Goal: Contribute content: Add original content to the website for others to see

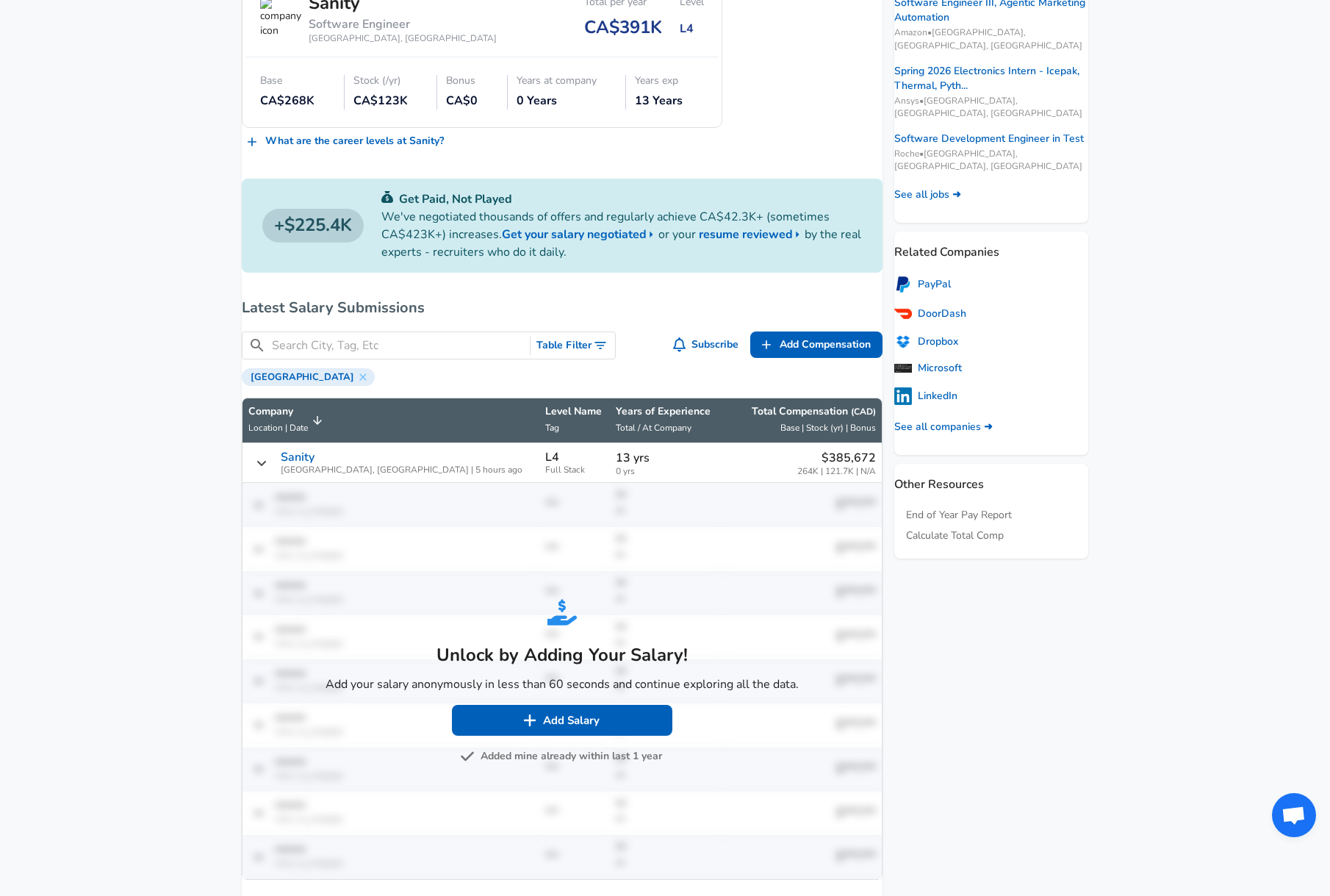
scroll to position [661, 0]
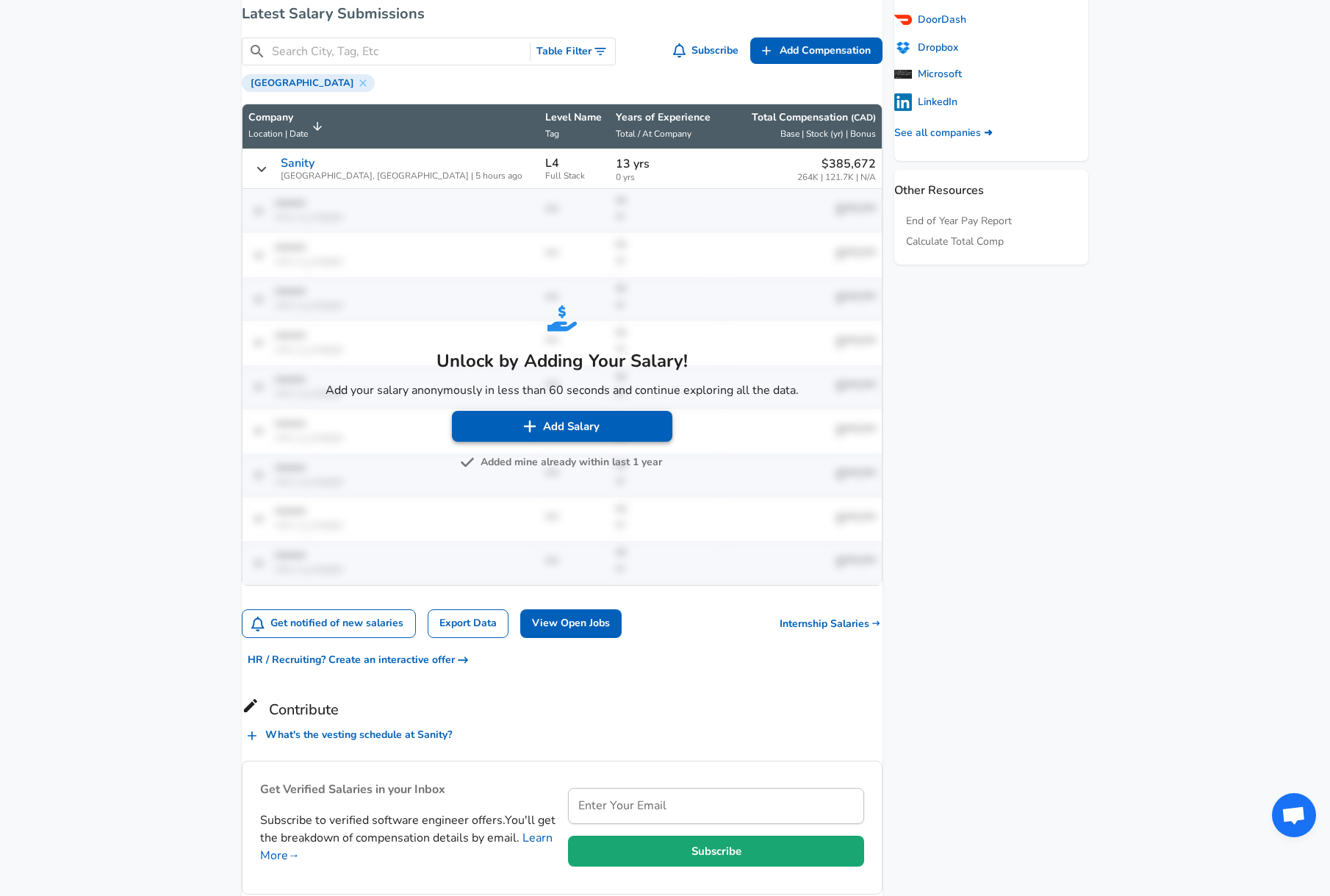
click at [594, 442] on button "Add Salary" at bounding box center [562, 426] width 220 height 31
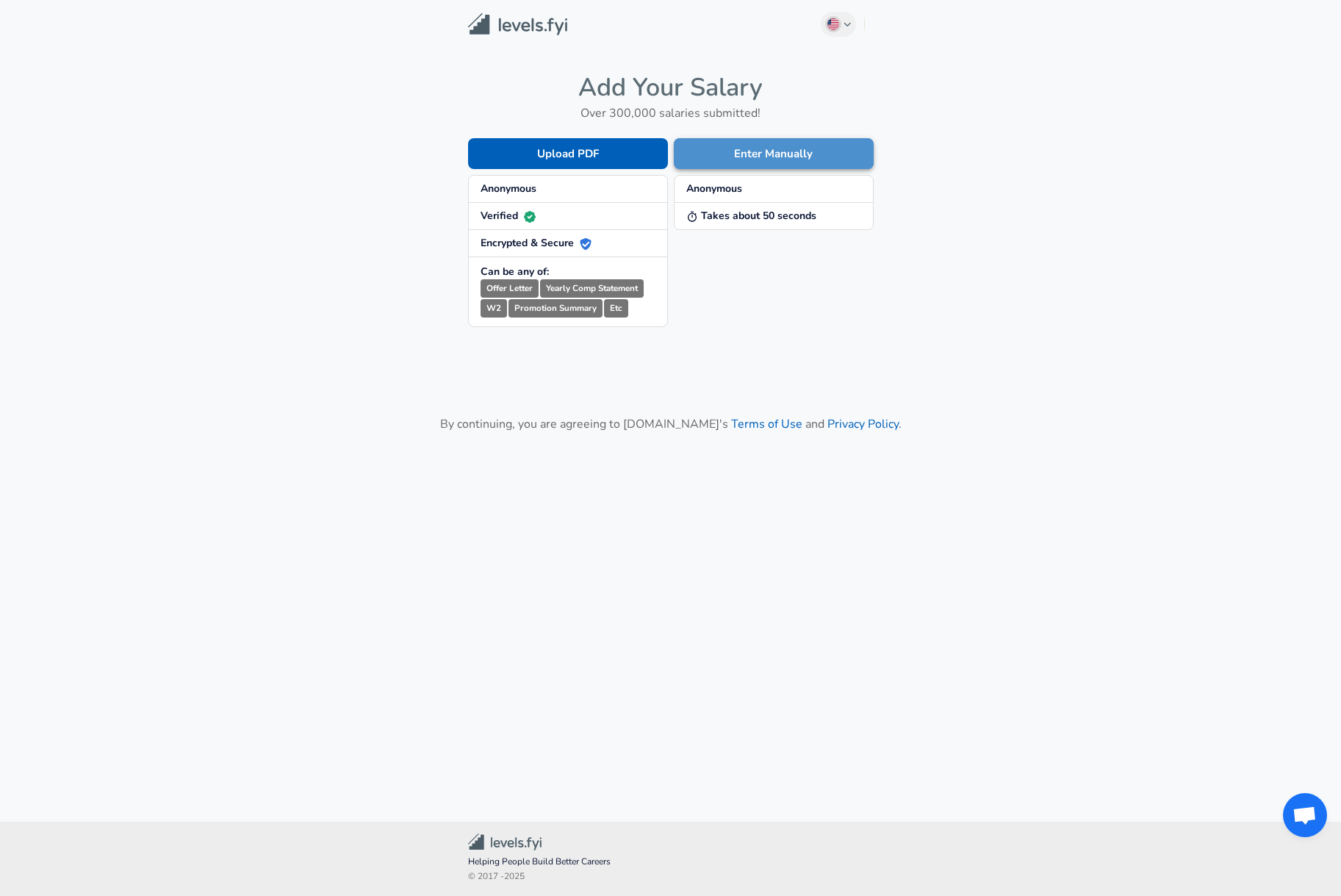
click at [718, 155] on button "Enter Manually" at bounding box center [774, 154] width 200 height 31
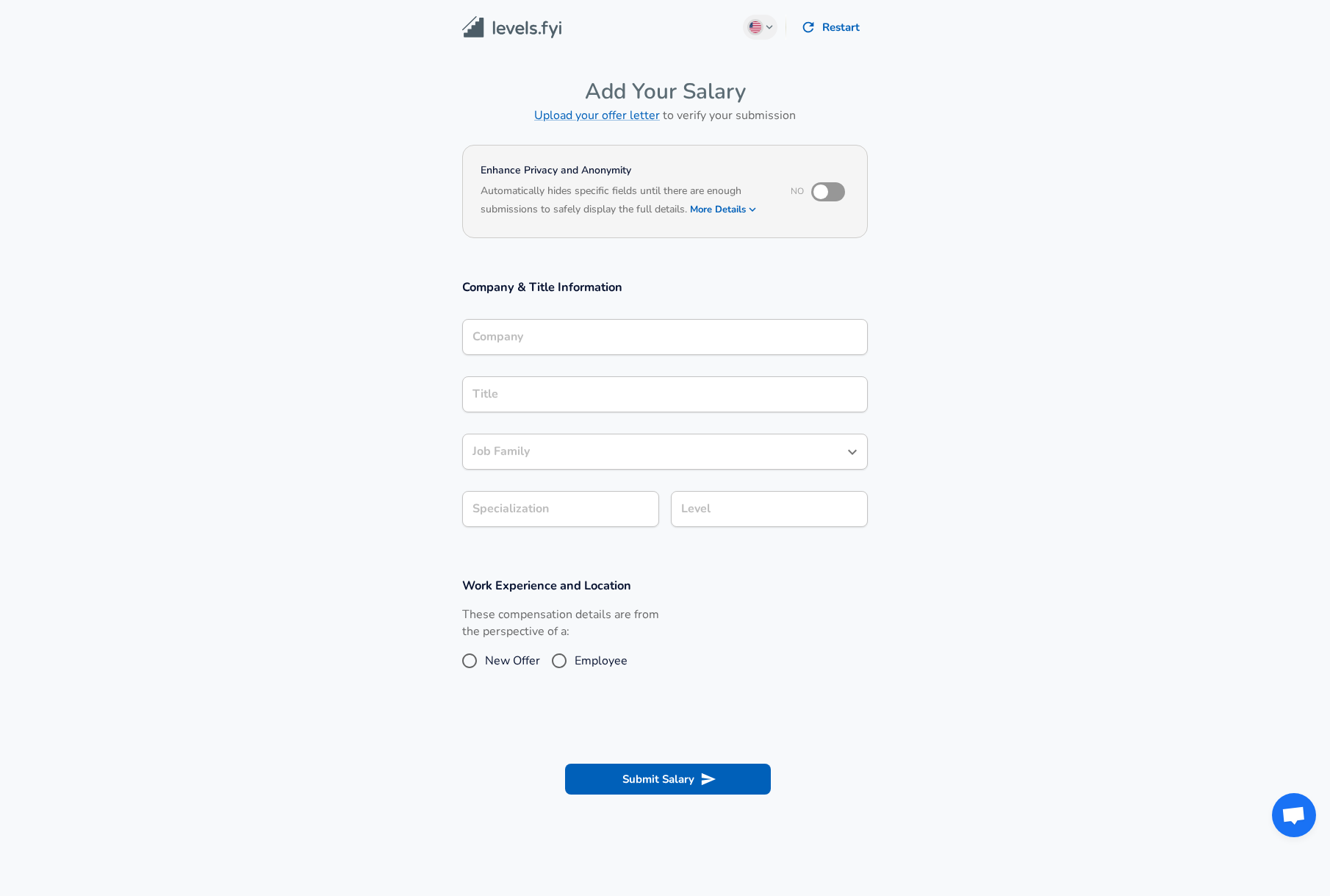
click at [623, 336] on input "Company" at bounding box center [665, 336] width 393 height 23
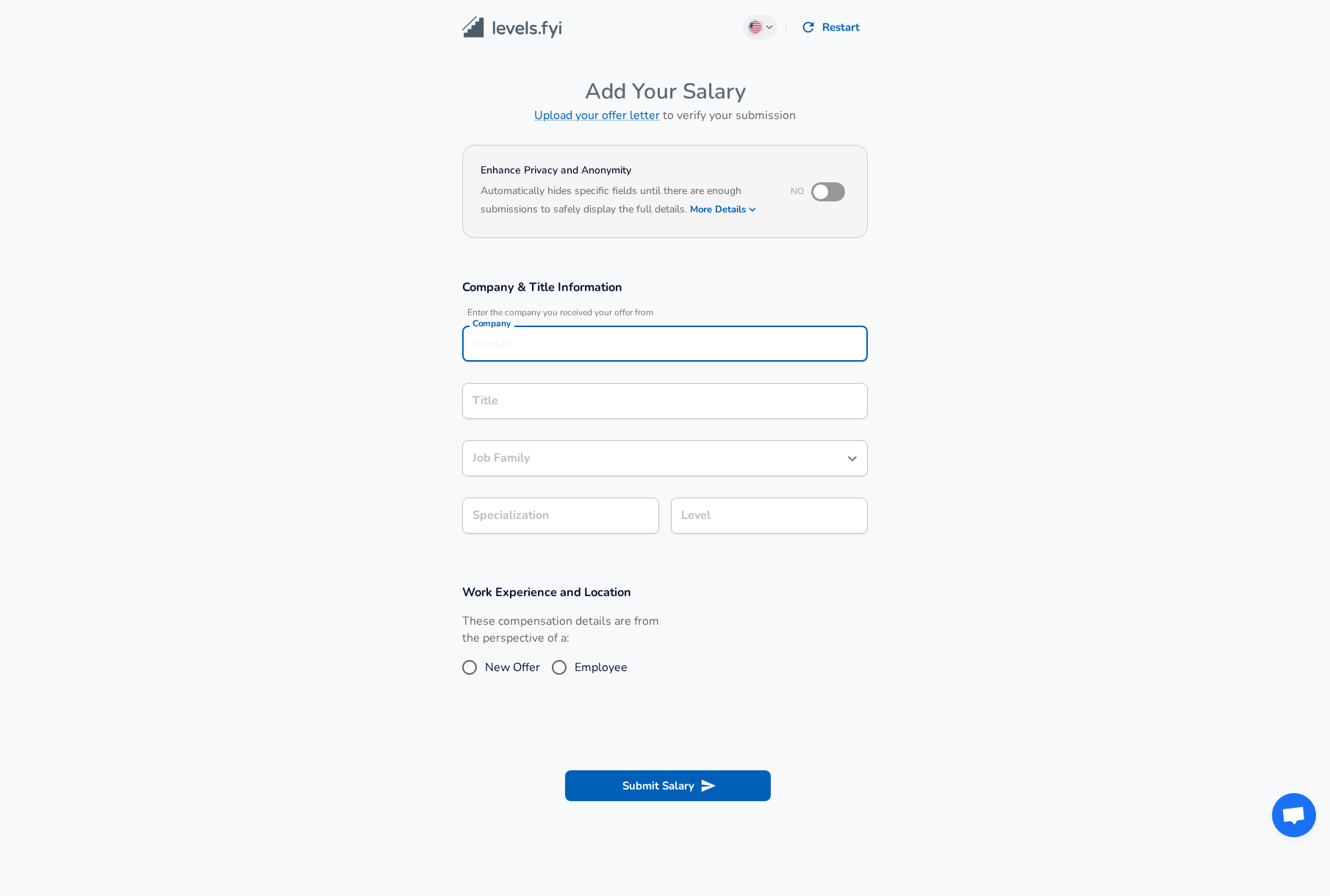
scroll to position [15, 0]
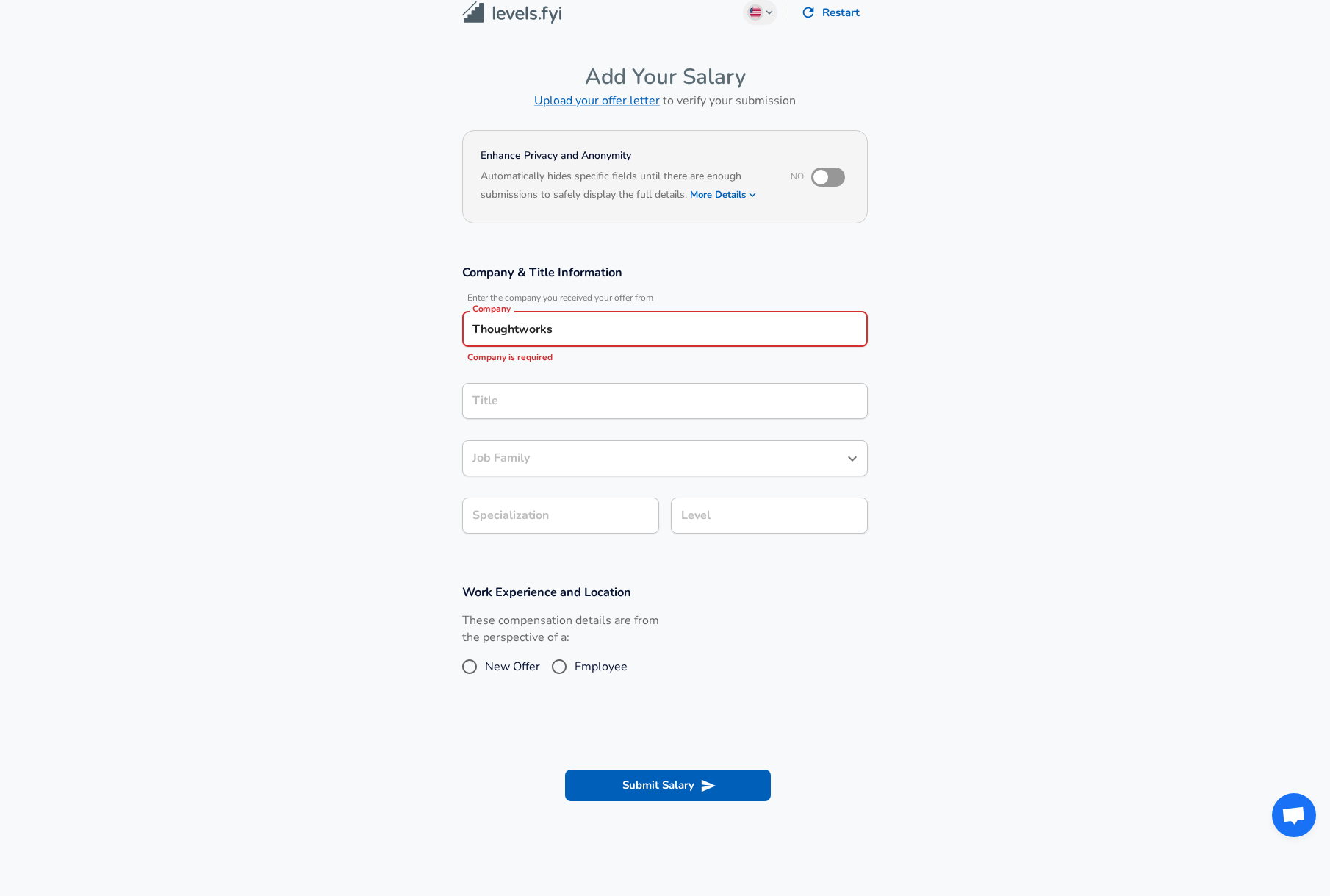
type input "Thoughtworks"
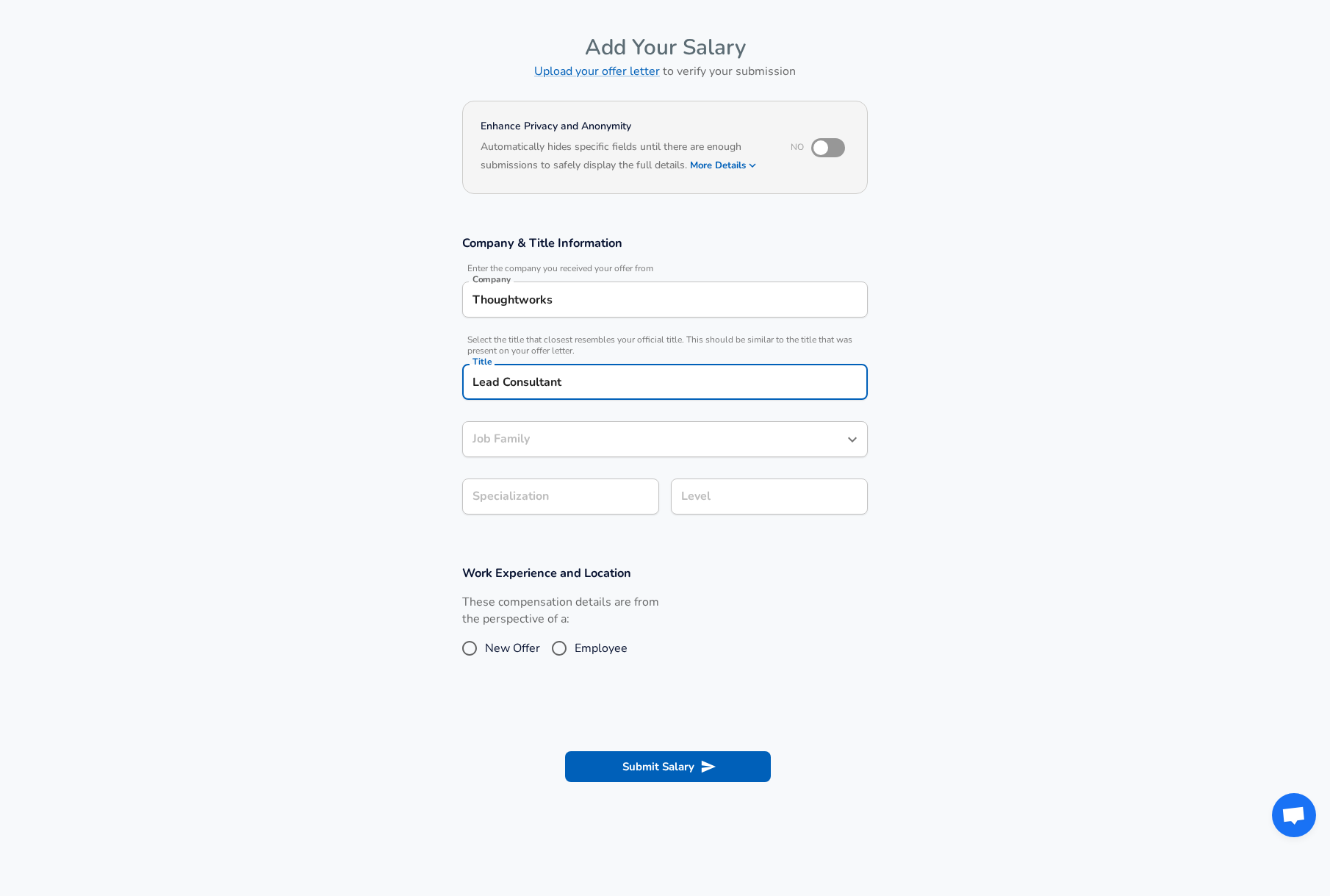
click at [648, 451] on div "Job Family" at bounding box center [665, 439] width 406 height 36
type input "Lead Consultant"
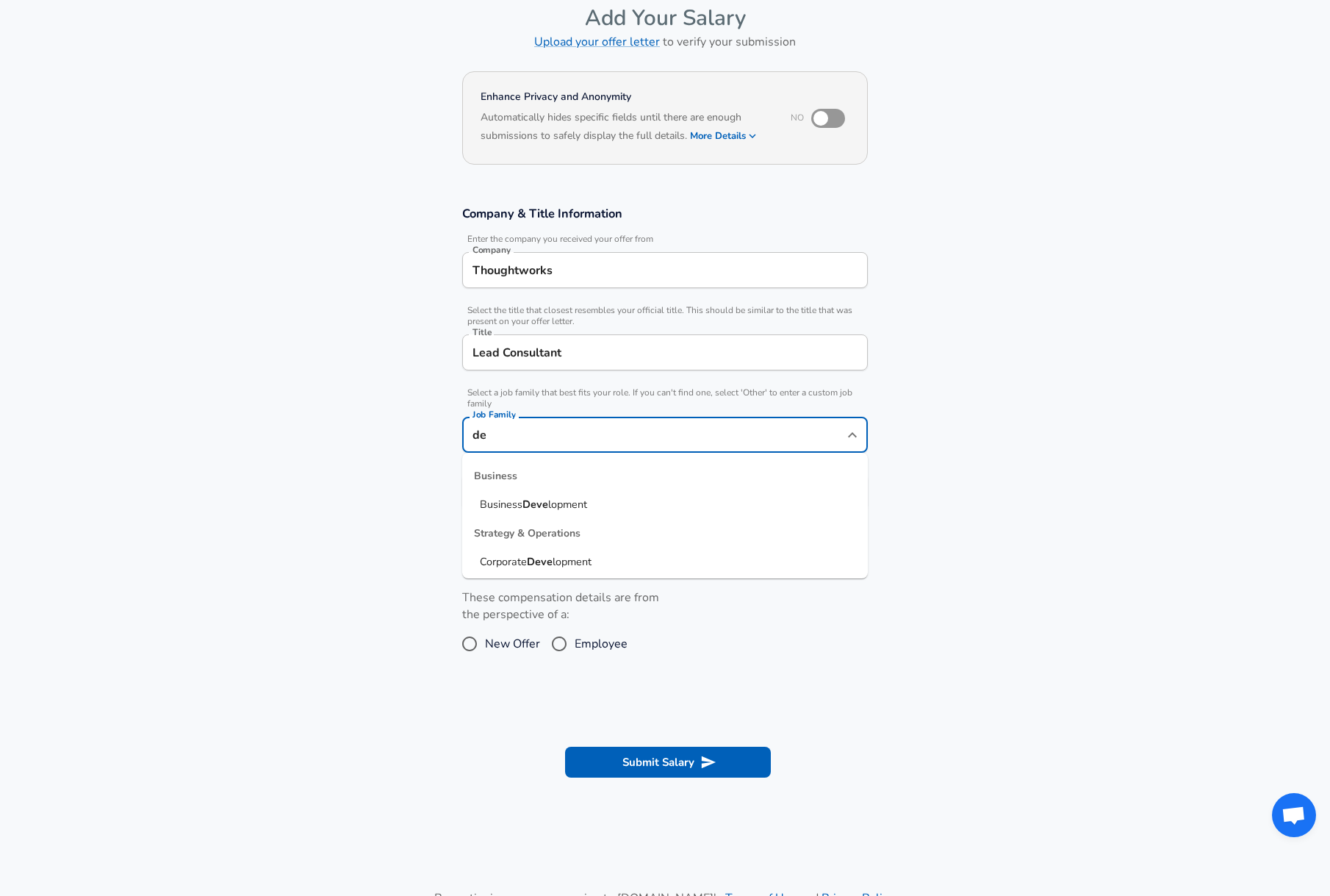
type input "d"
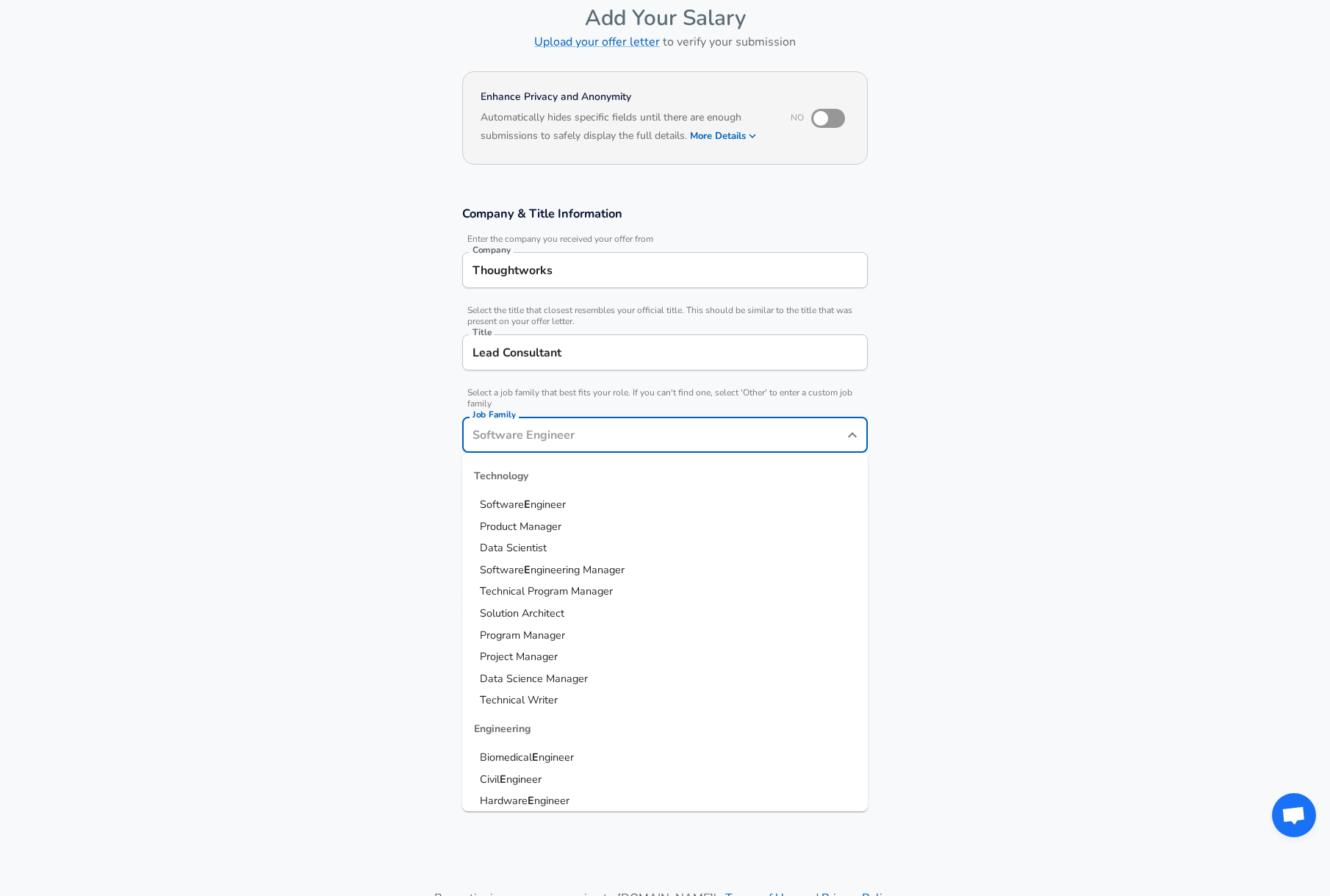
type input "e"
click at [625, 495] on li "Software Engineer" at bounding box center [665, 505] width 406 height 22
type input "Software Engineer"
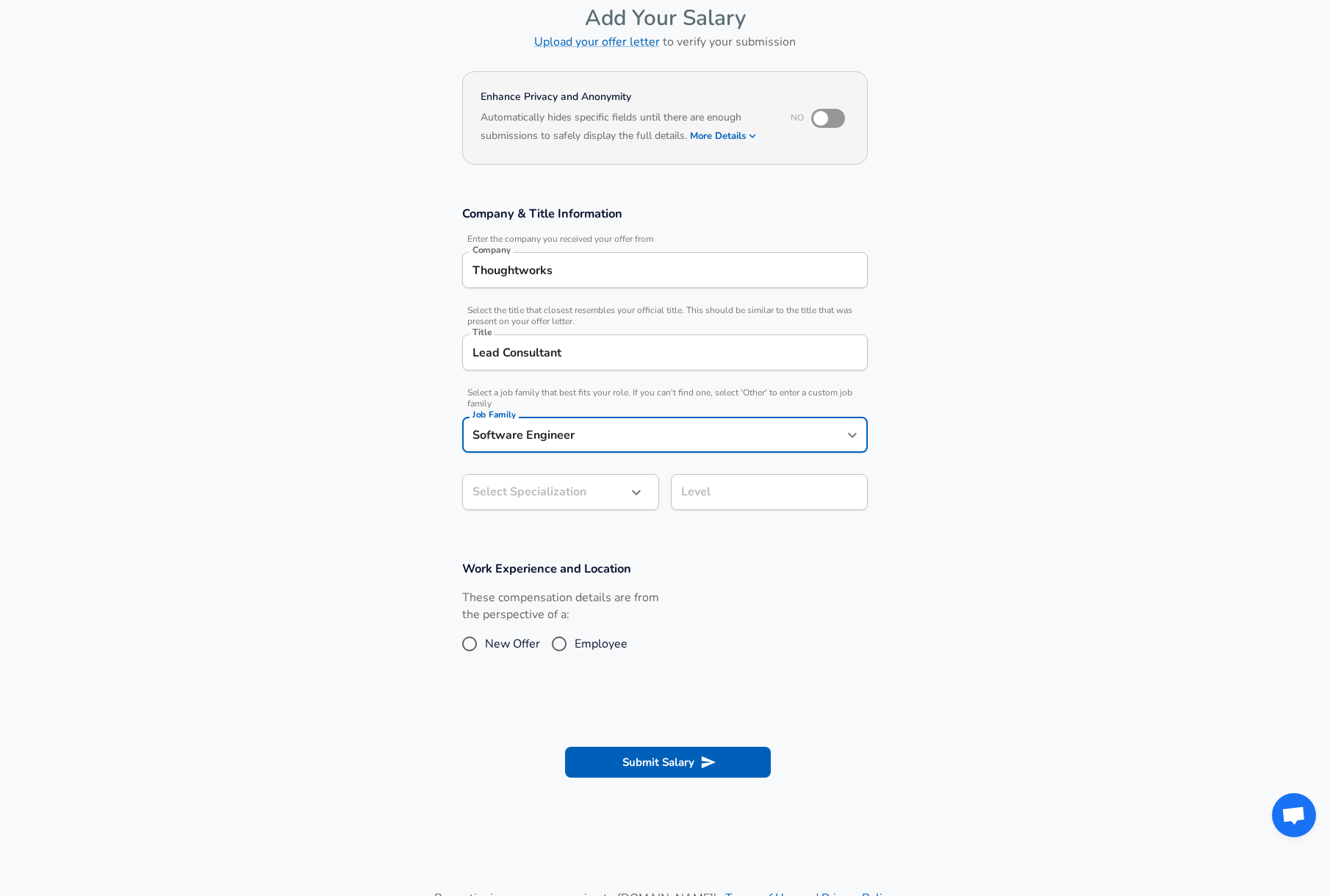
click at [625, 495] on button "button" at bounding box center [636, 492] width 25 height 25
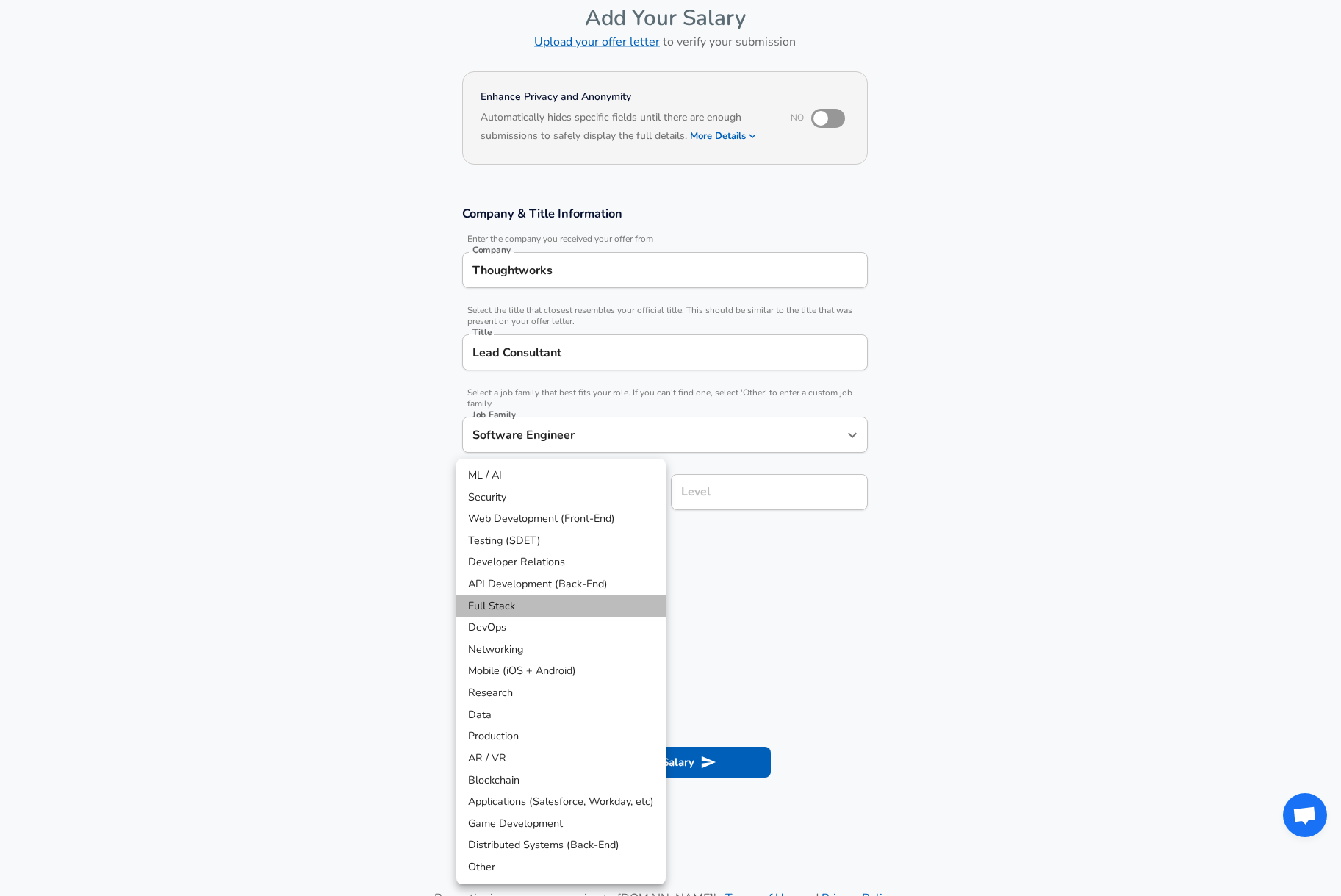
click at [564, 598] on li "Full Stack" at bounding box center [561, 606] width 209 height 22
type input "Full Stack"
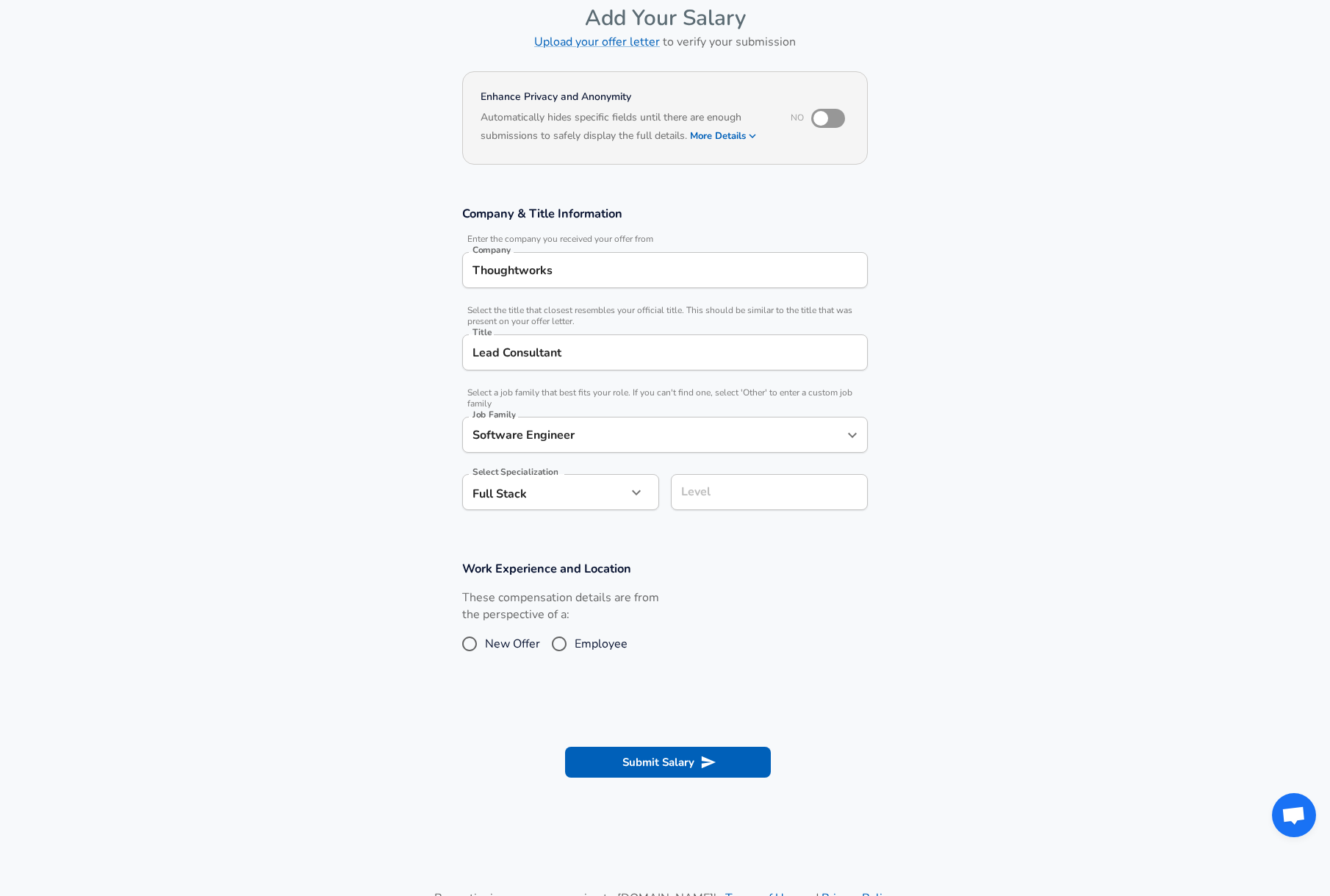
click at [753, 506] on div "Level" at bounding box center [769, 492] width 197 height 36
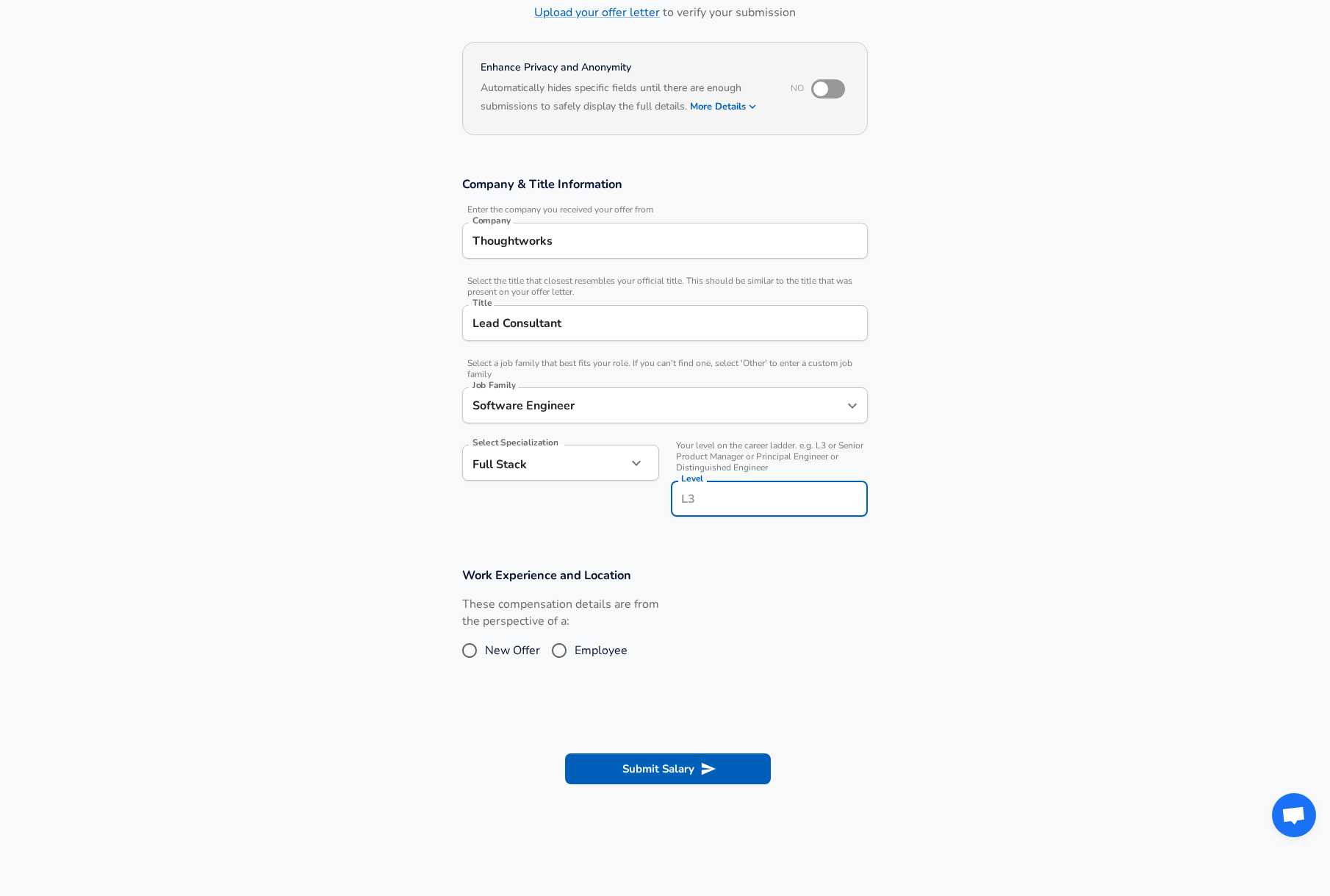
click at [728, 569] on h3 "Work Experience and Location" at bounding box center [665, 575] width 406 height 17
click at [738, 492] on input "Level" at bounding box center [769, 498] width 183 height 23
click at [769, 562] on section "Work Experience and Location These compensation details are from the perspectiv…" at bounding box center [665, 623] width 1330 height 147
click at [588, 652] on span "Employee" at bounding box center [601, 650] width 53 height 18
click at [574, 652] on input "Employee" at bounding box center [560, 650] width 31 height 23
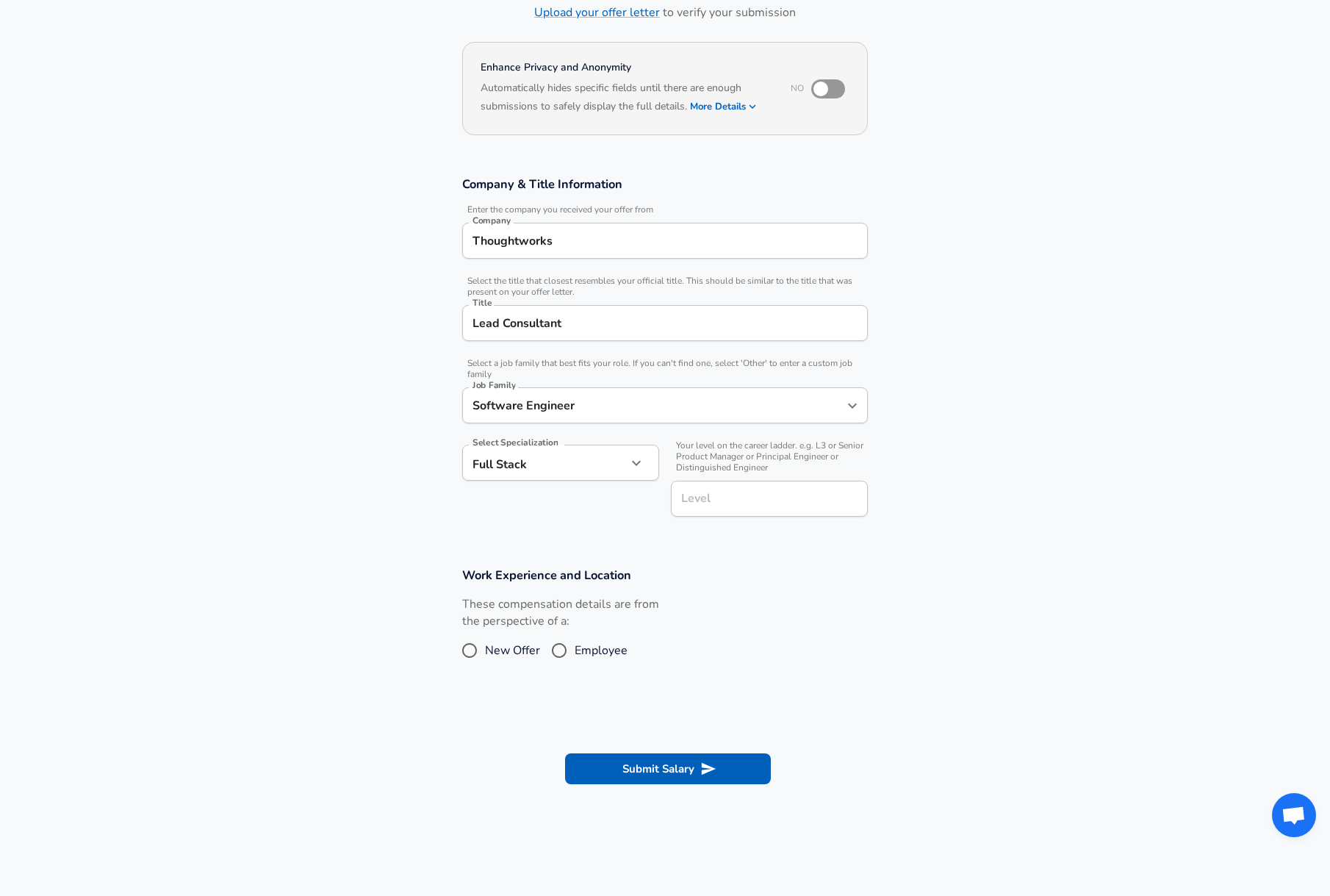
radio input "true"
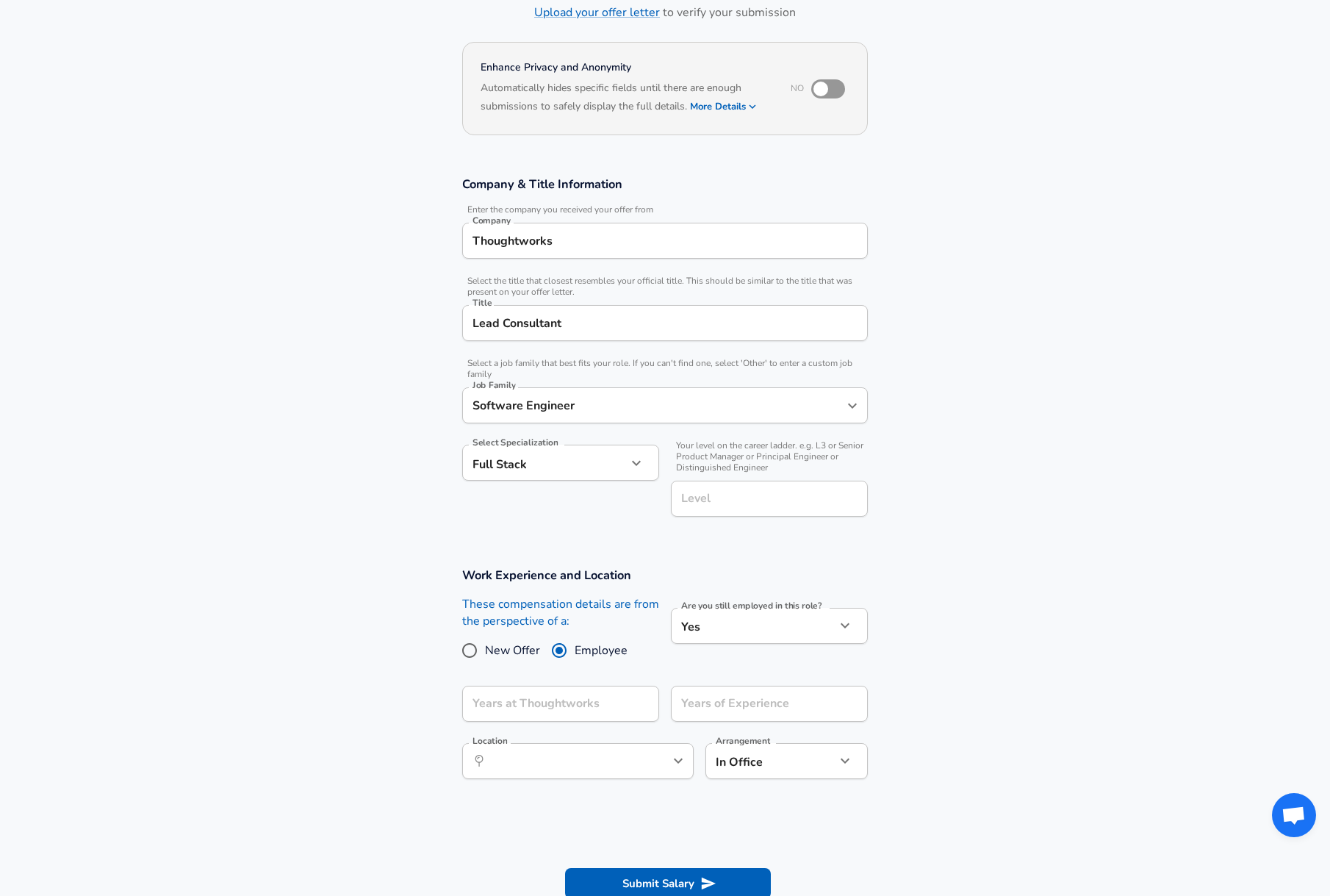
click at [629, 696] on div "Years at Thoughtworks" at bounding box center [560, 703] width 197 height 36
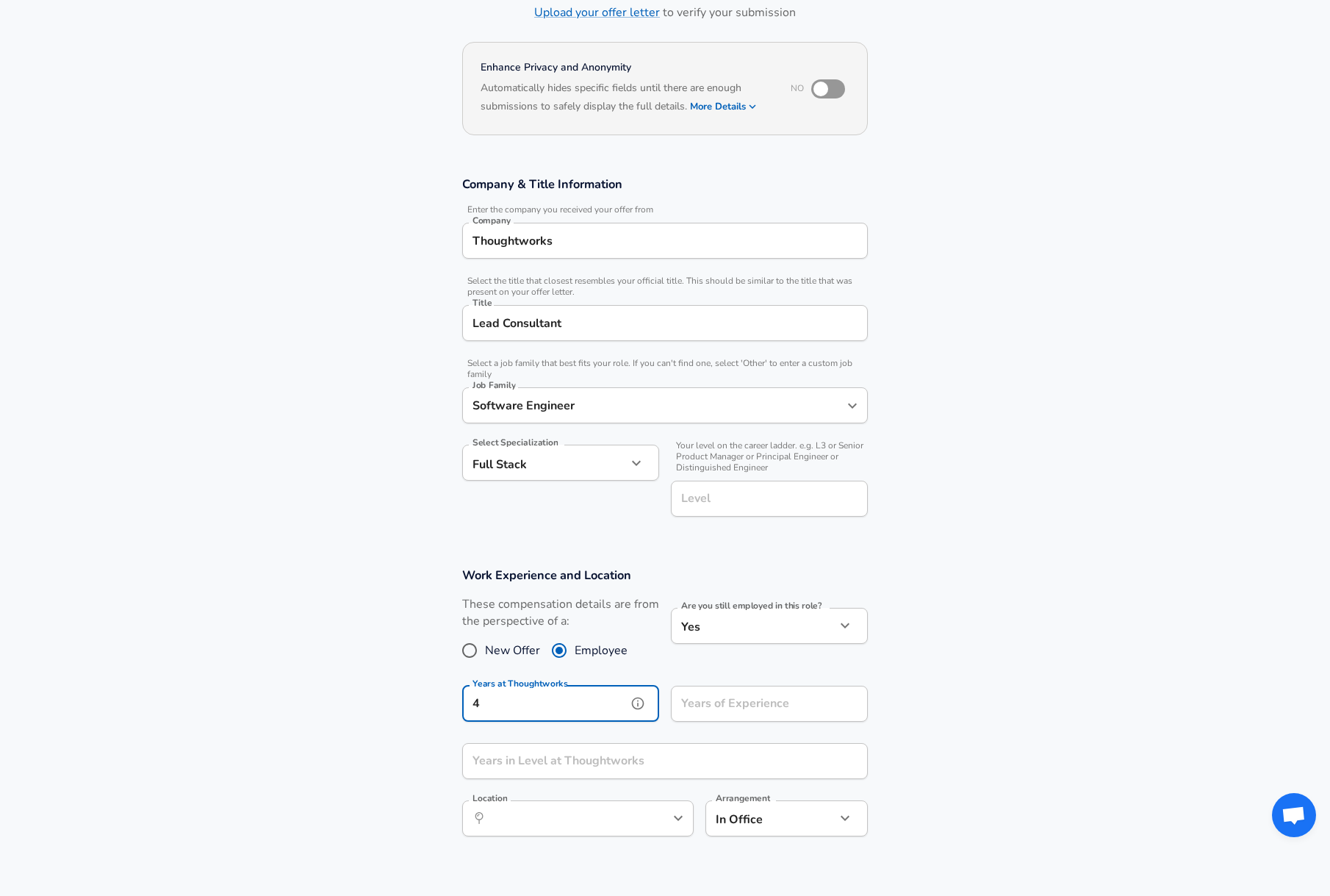
type input "4"
click at [703, 716] on input "Years of Experience" at bounding box center [752, 703] width 165 height 36
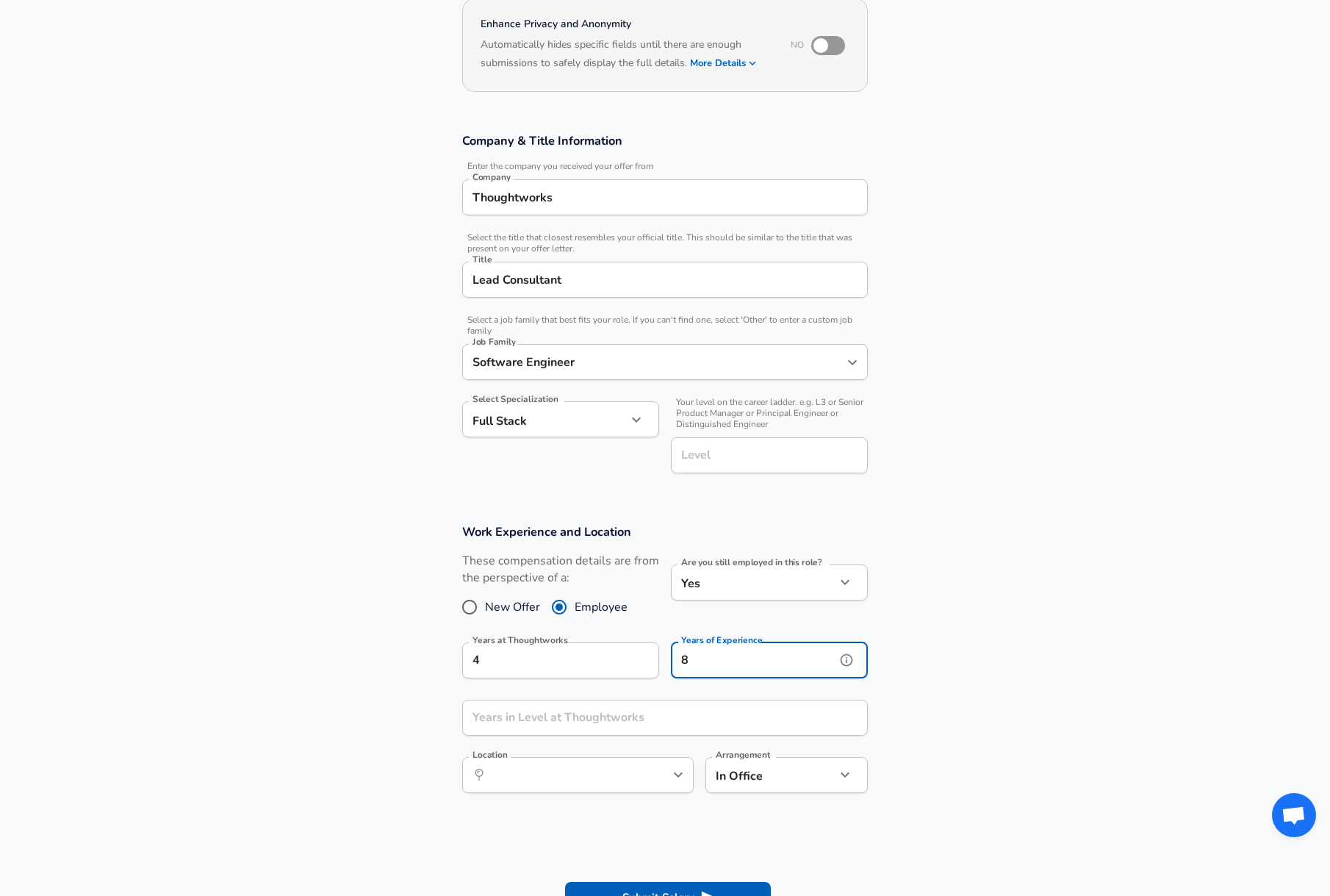
scroll to position [147, 0]
type input "8"
click at [666, 706] on input "Years in Level at Thoughtworks" at bounding box center [649, 716] width 373 height 36
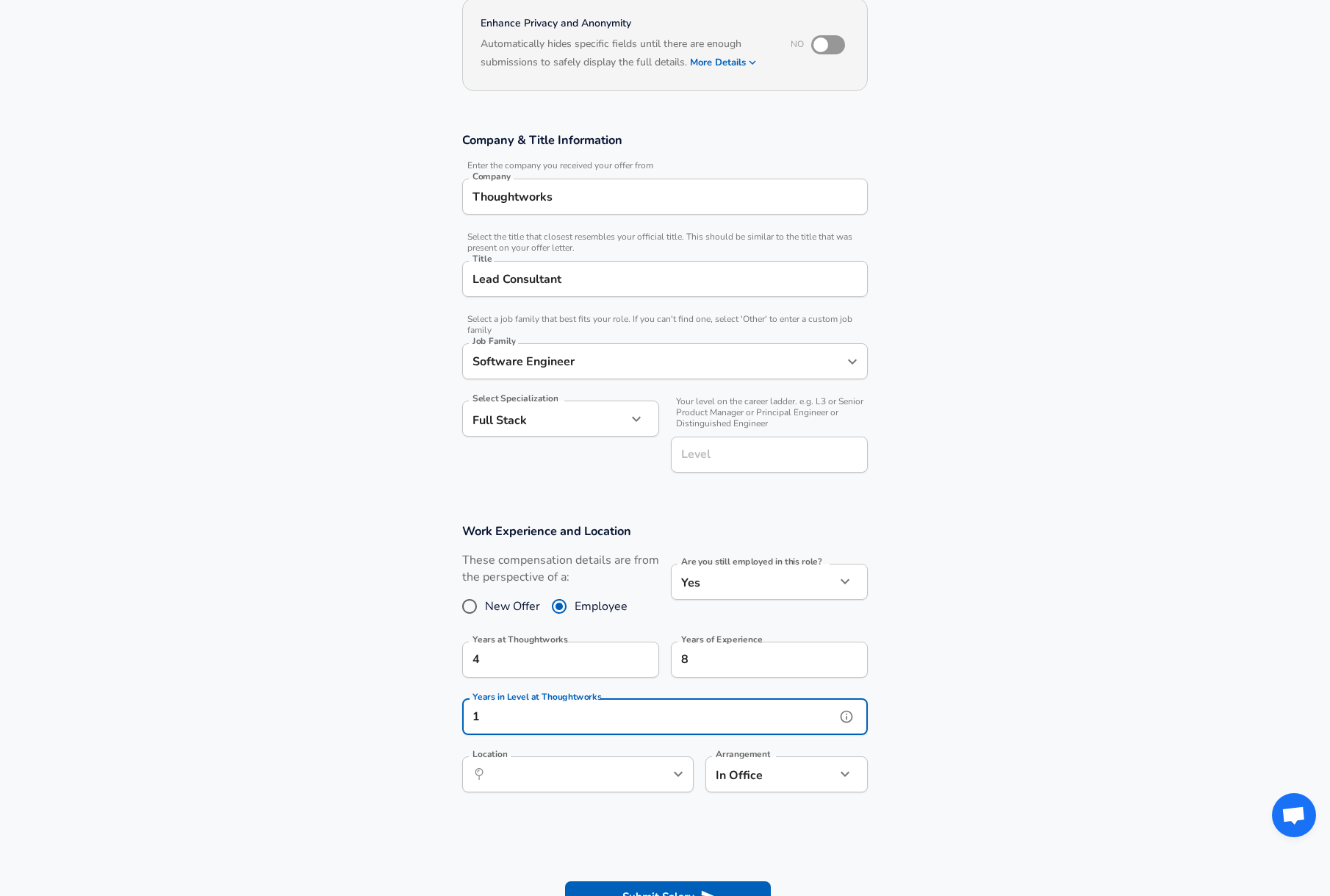
type input "1"
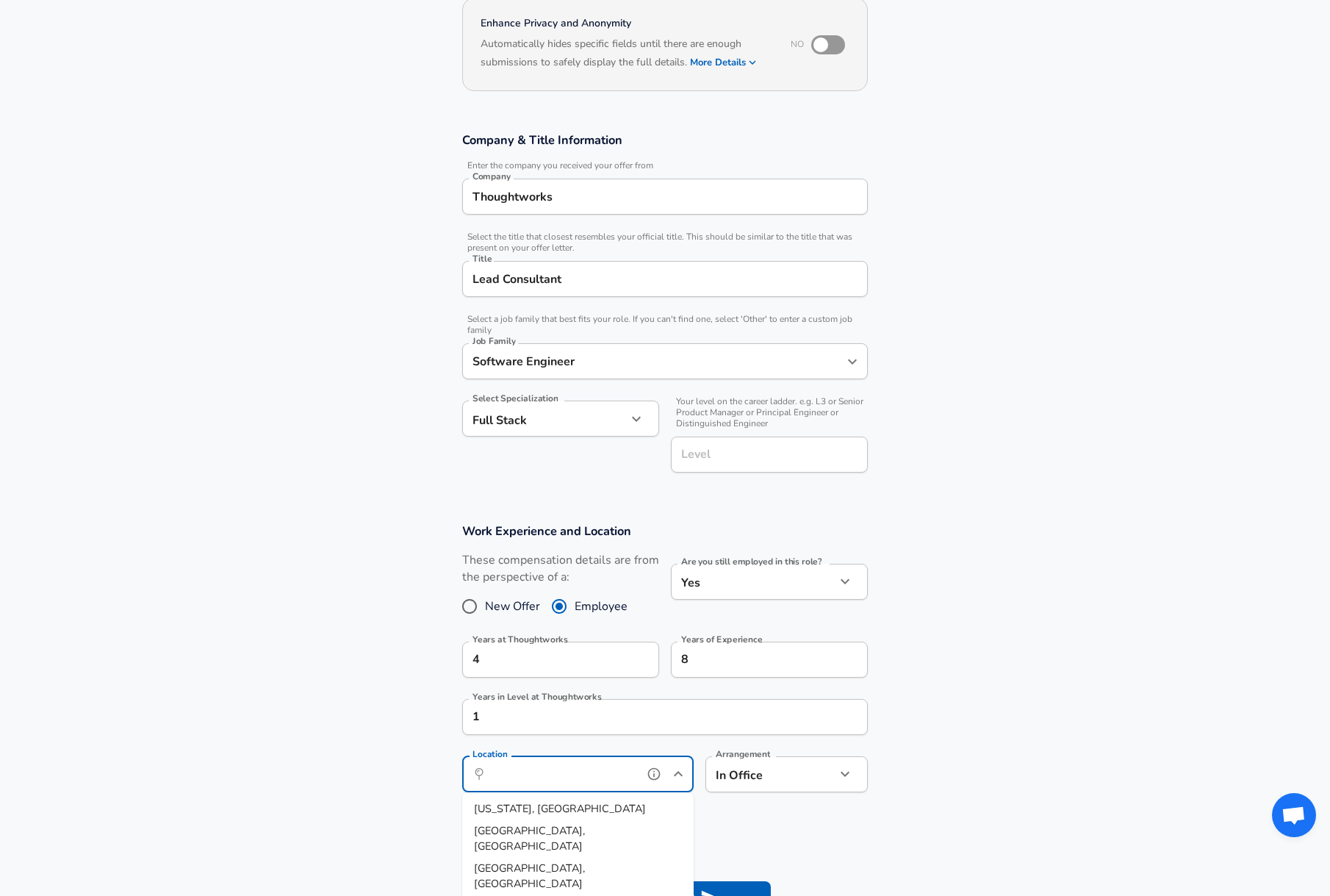
click at [630, 764] on input "Location" at bounding box center [561, 773] width 151 height 23
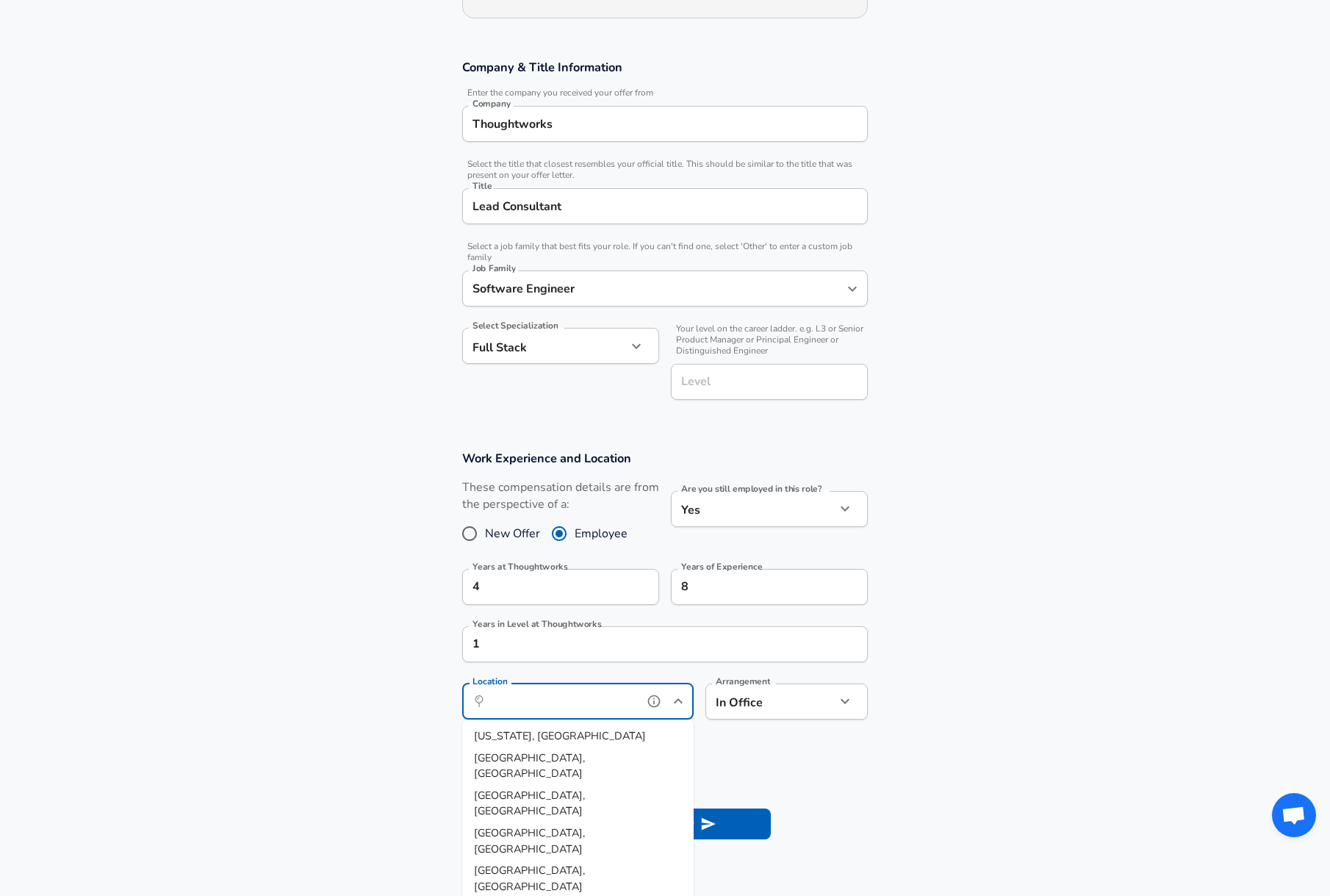
scroll to position [220, 0]
click at [581, 731] on li "Tor onto, [GEOGRAPHIC_DATA], [GEOGRAPHIC_DATA]" at bounding box center [578, 743] width 232 height 37
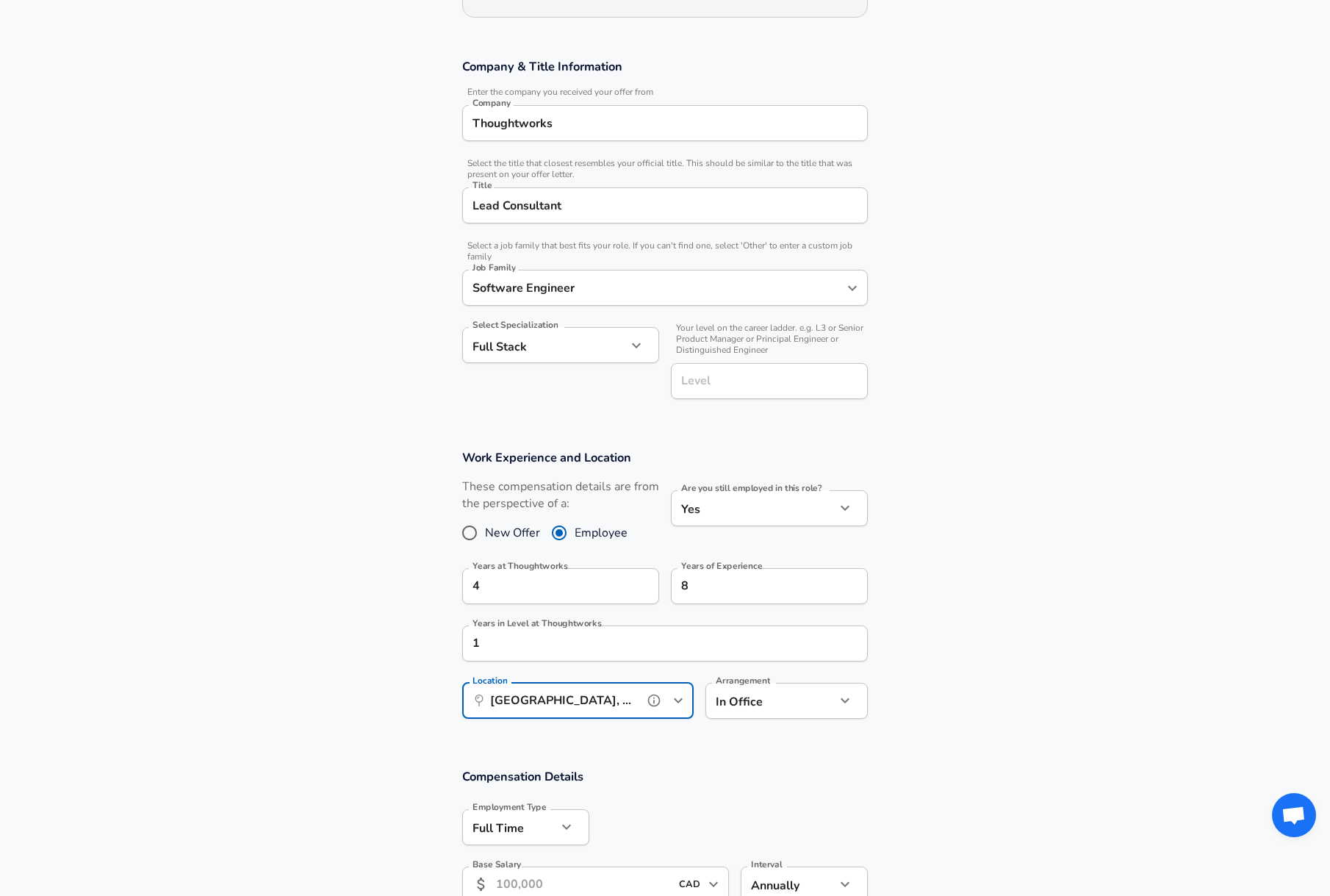
type input "[GEOGRAPHIC_DATA], [GEOGRAPHIC_DATA], [GEOGRAPHIC_DATA]"
click at [758, 675] on body "English ([GEOGRAPHIC_DATA]) Change Restart Add Your Salary Upload your offer le…" at bounding box center [665, 228] width 1330 height 896
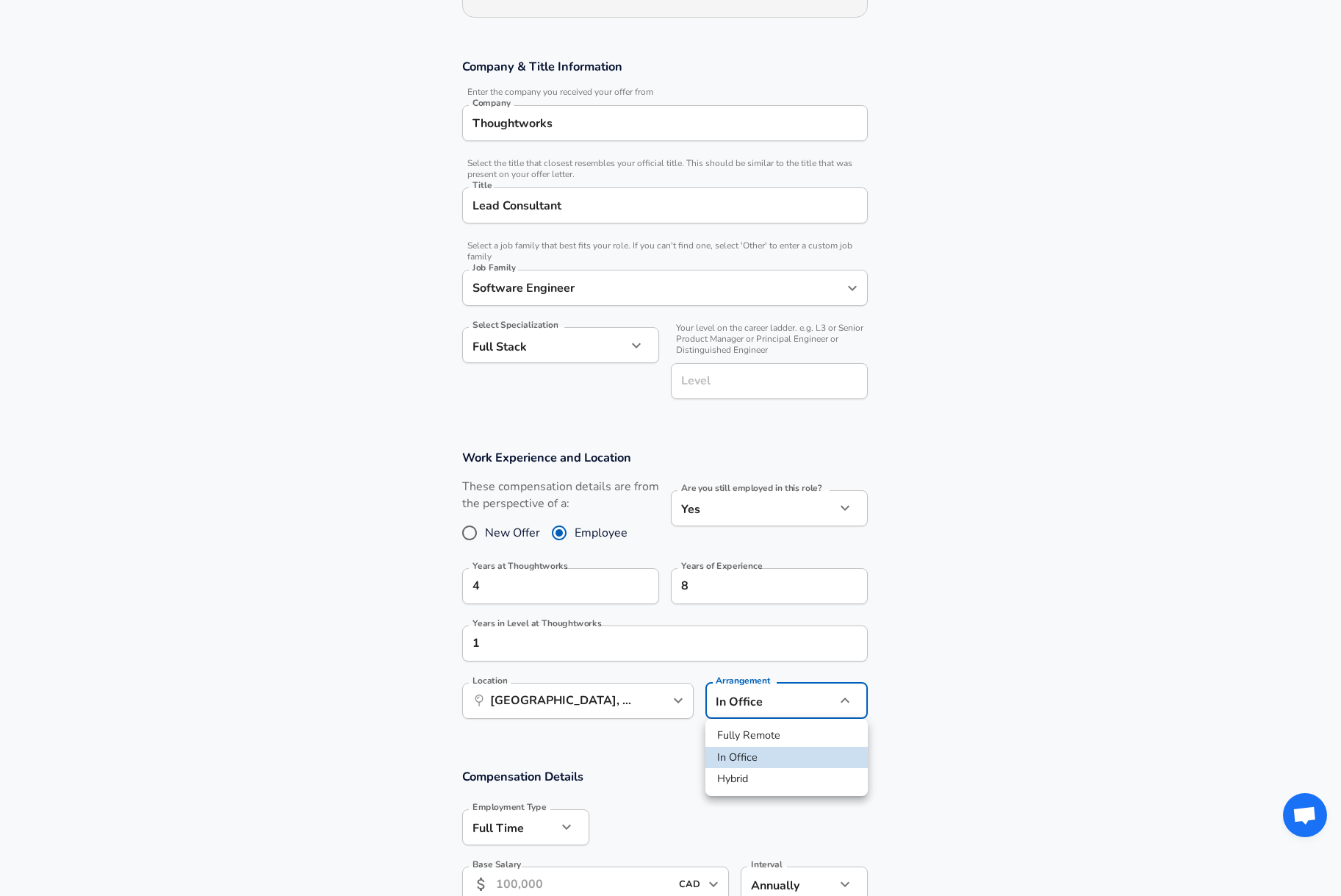
click at [764, 739] on li "Fully Remote" at bounding box center [787, 735] width 162 height 22
type input "remote"
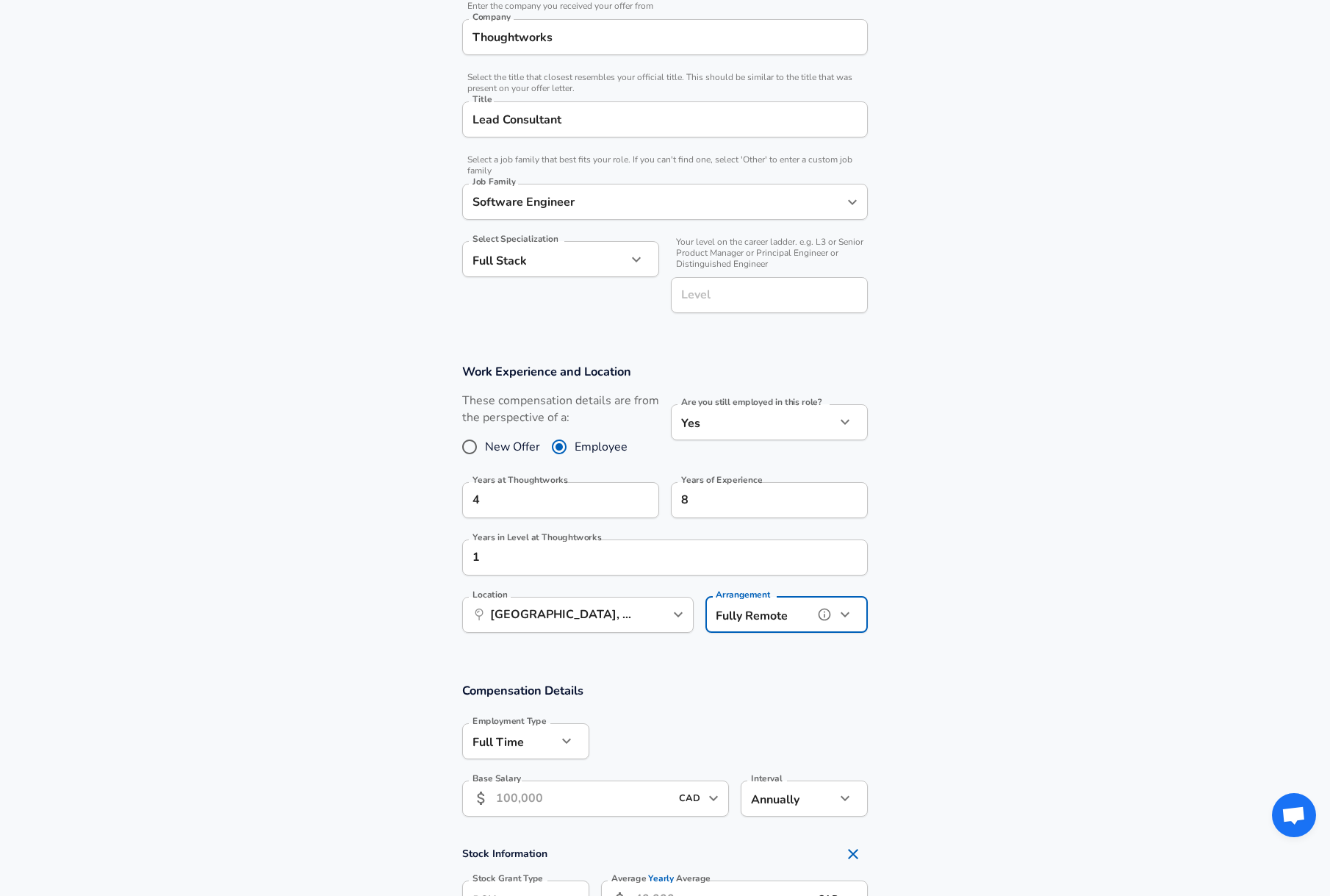
scroll to position [588, 0]
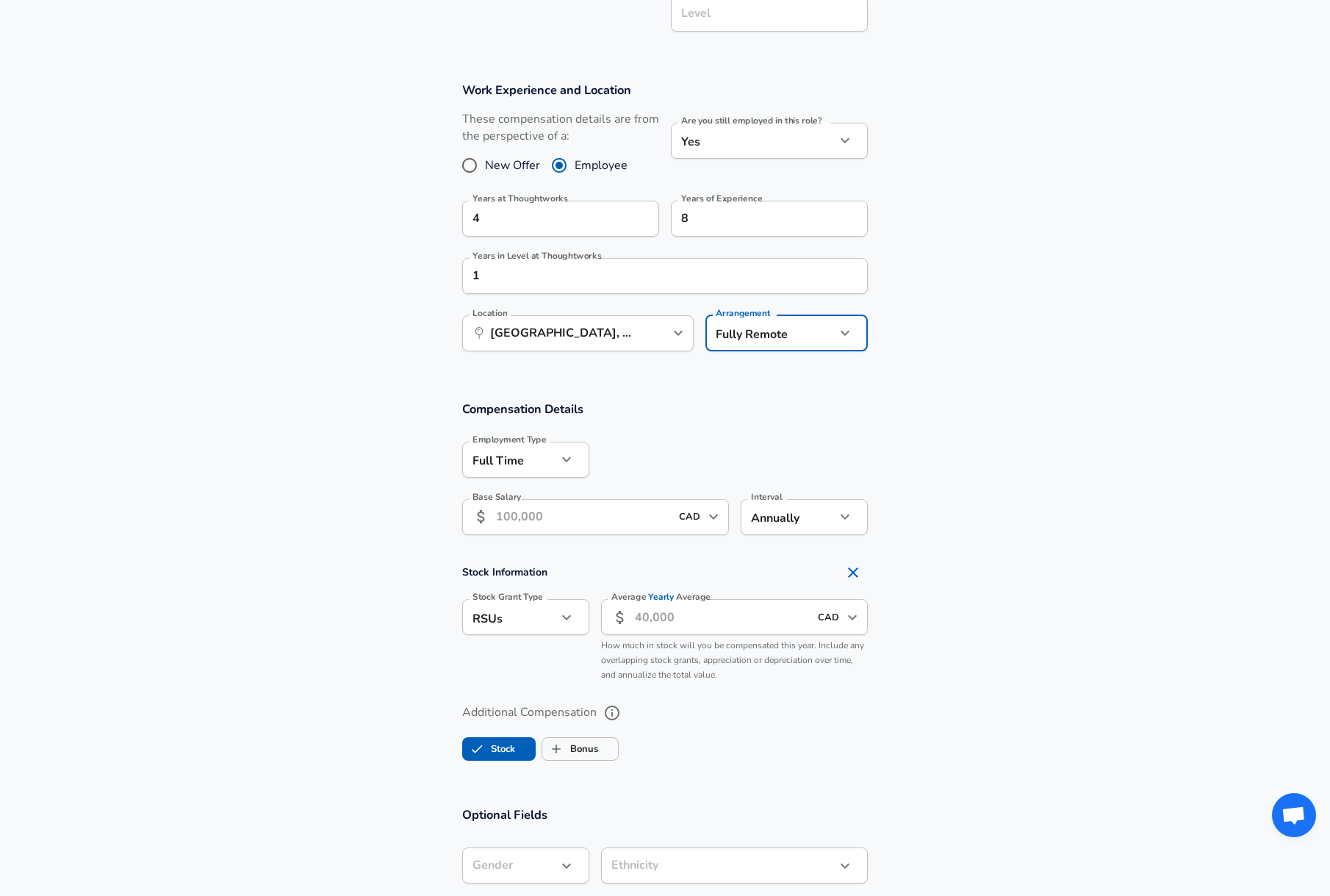
click at [557, 517] on input "Base Salary" at bounding box center [582, 517] width 174 height 36
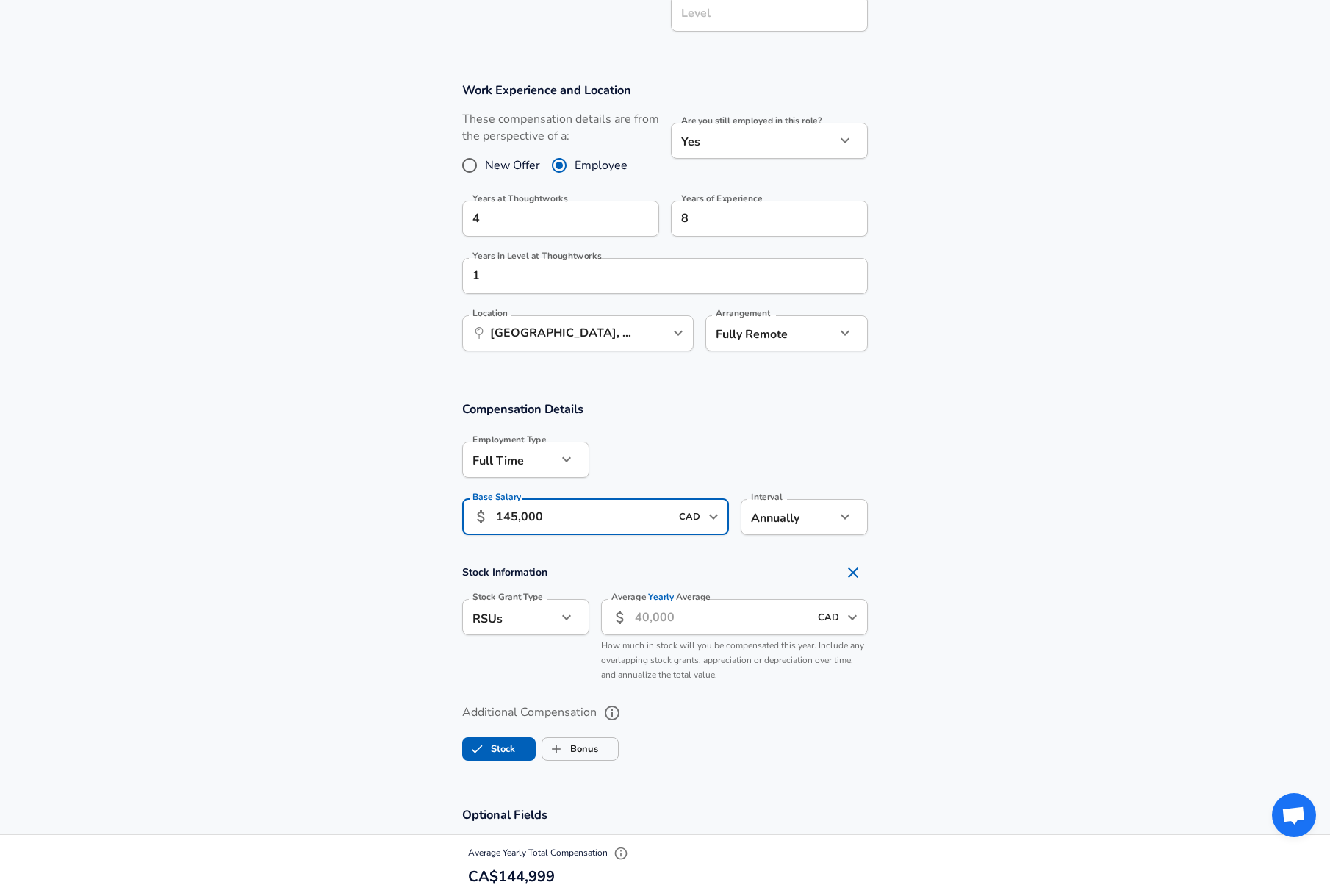
type input "145,000"
click at [848, 572] on icon "Remove Section" at bounding box center [853, 572] width 18 height 18
checkbox input "false"
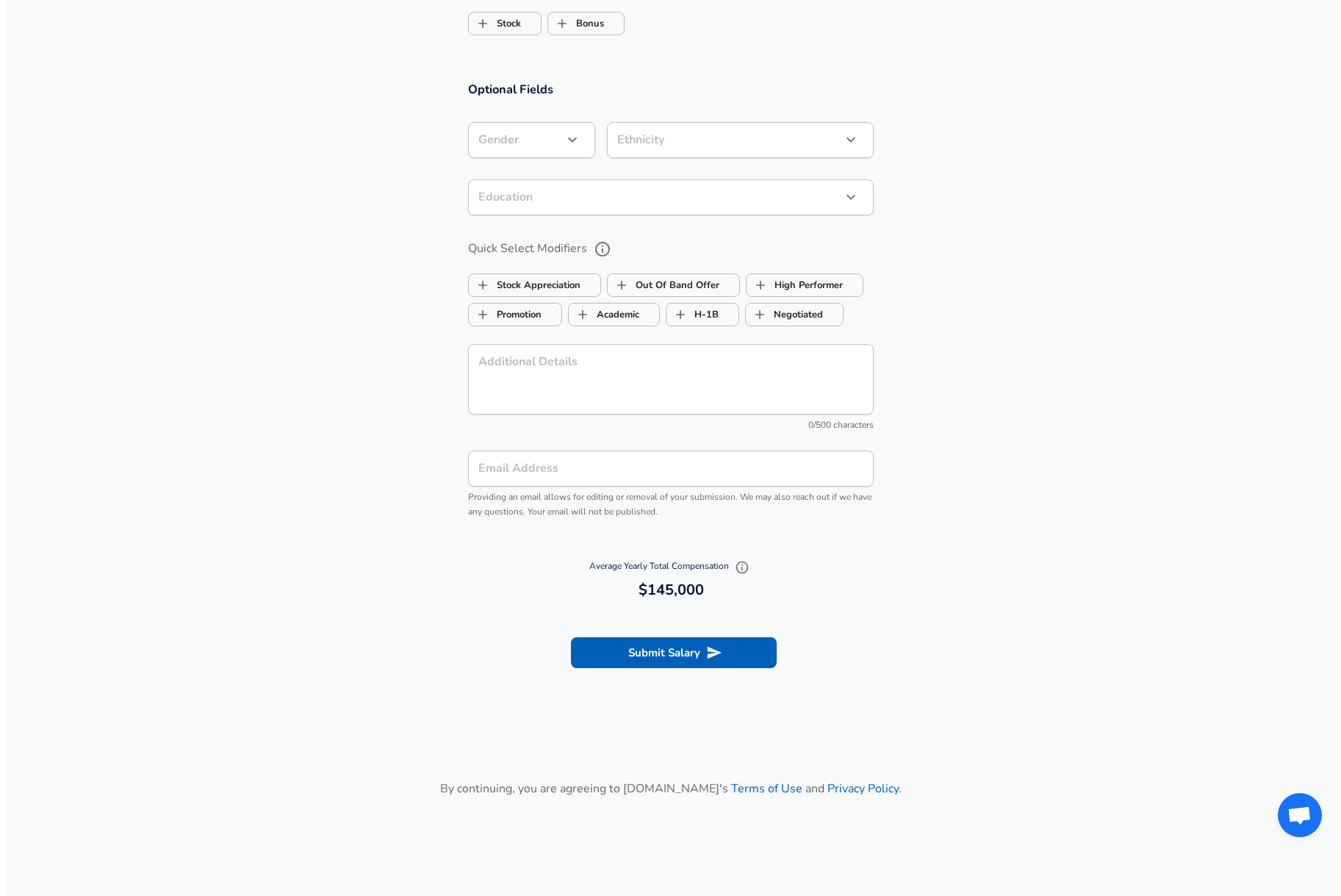
scroll to position [1175, 0]
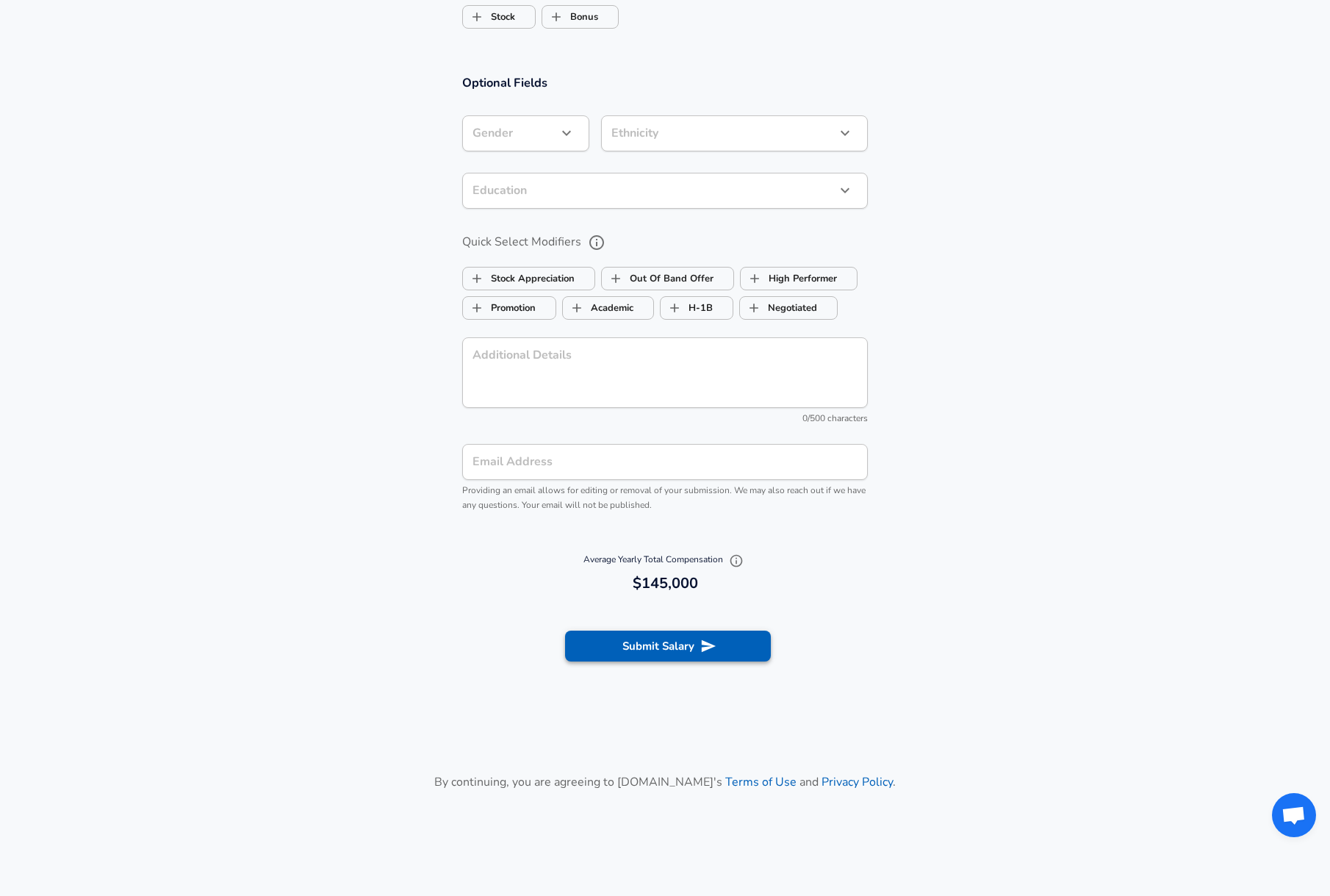
click at [745, 644] on button "Submit Salary" at bounding box center [668, 646] width 206 height 31
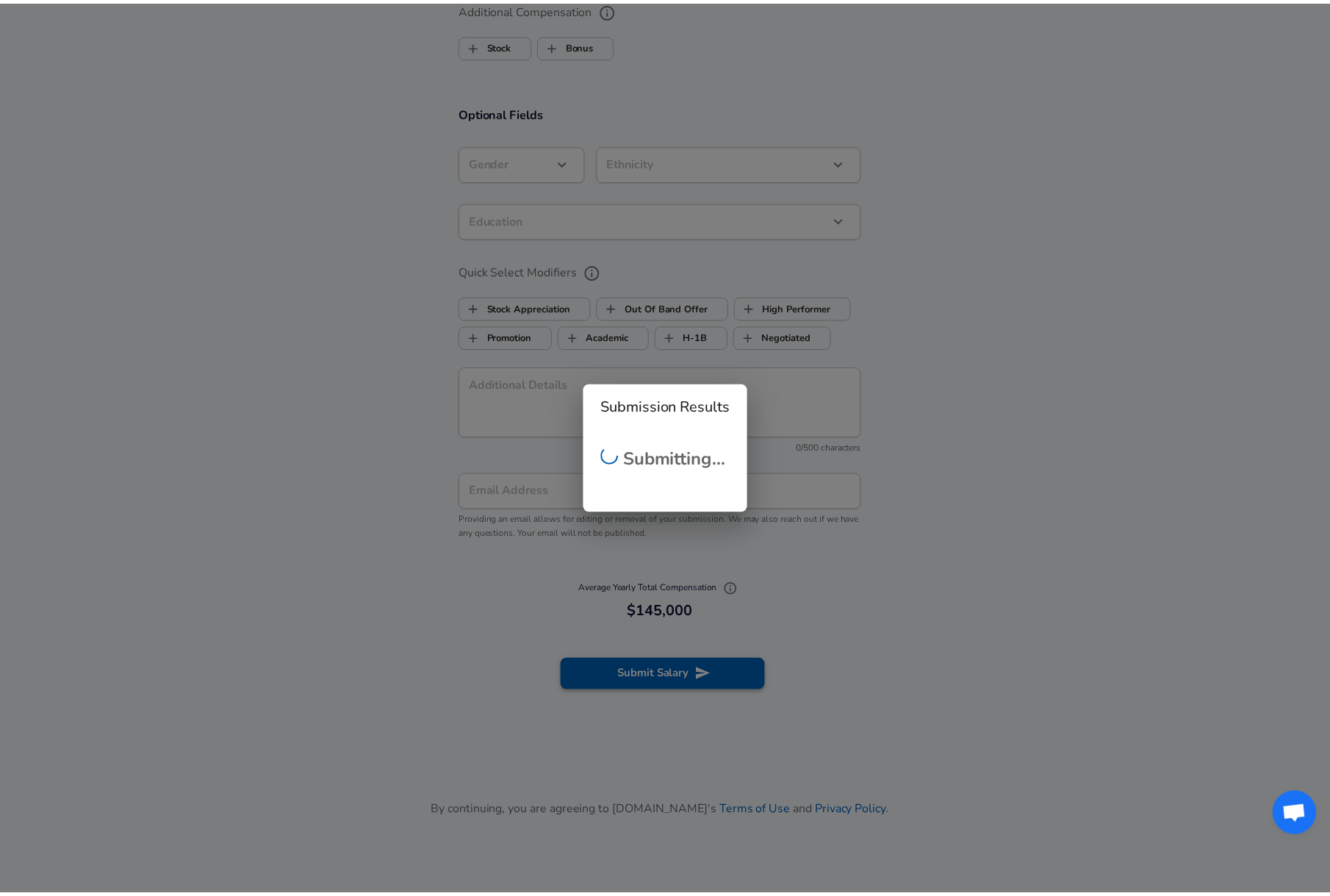
scroll to position [1205, 0]
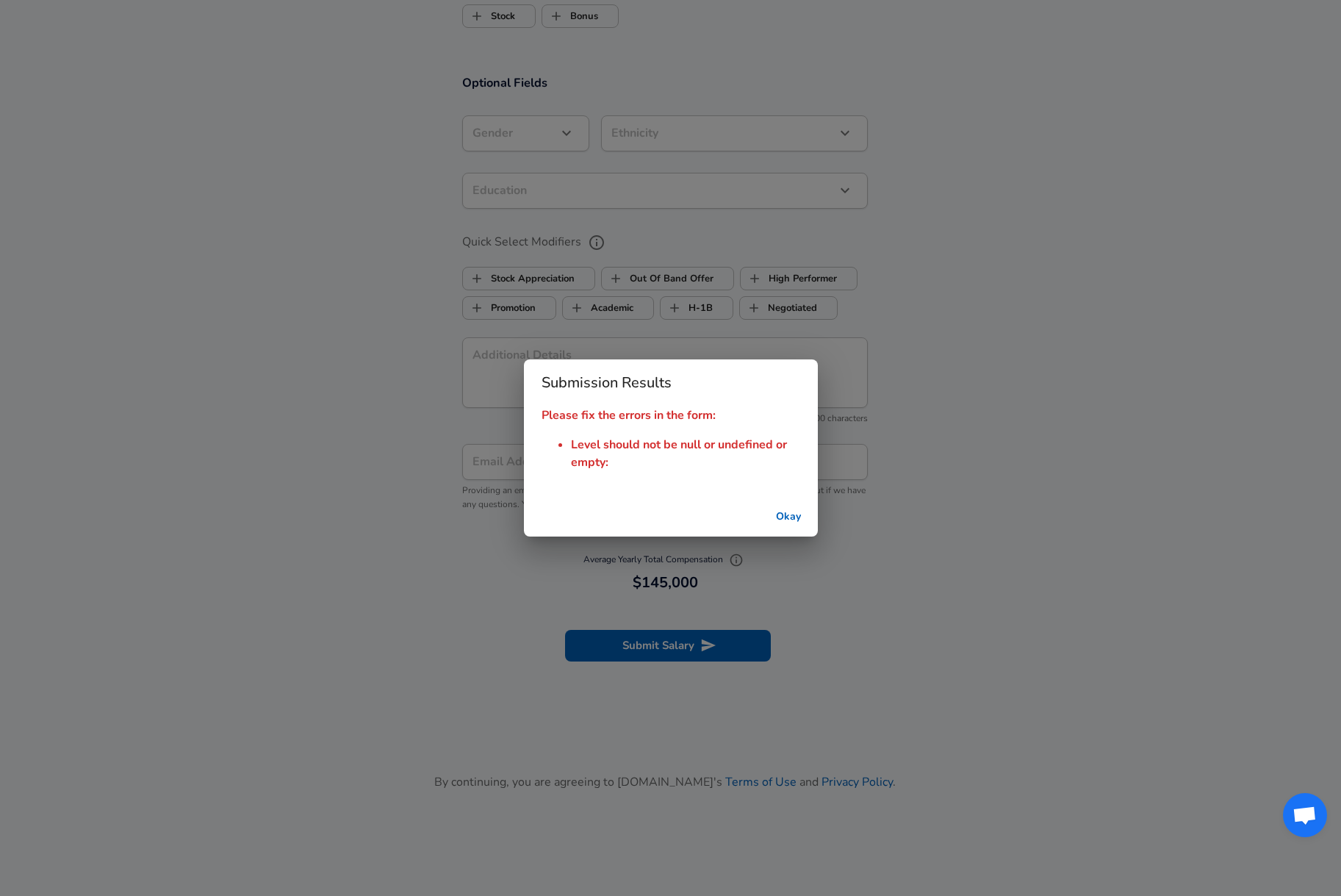
click at [789, 528] on button "Okay" at bounding box center [788, 517] width 47 height 27
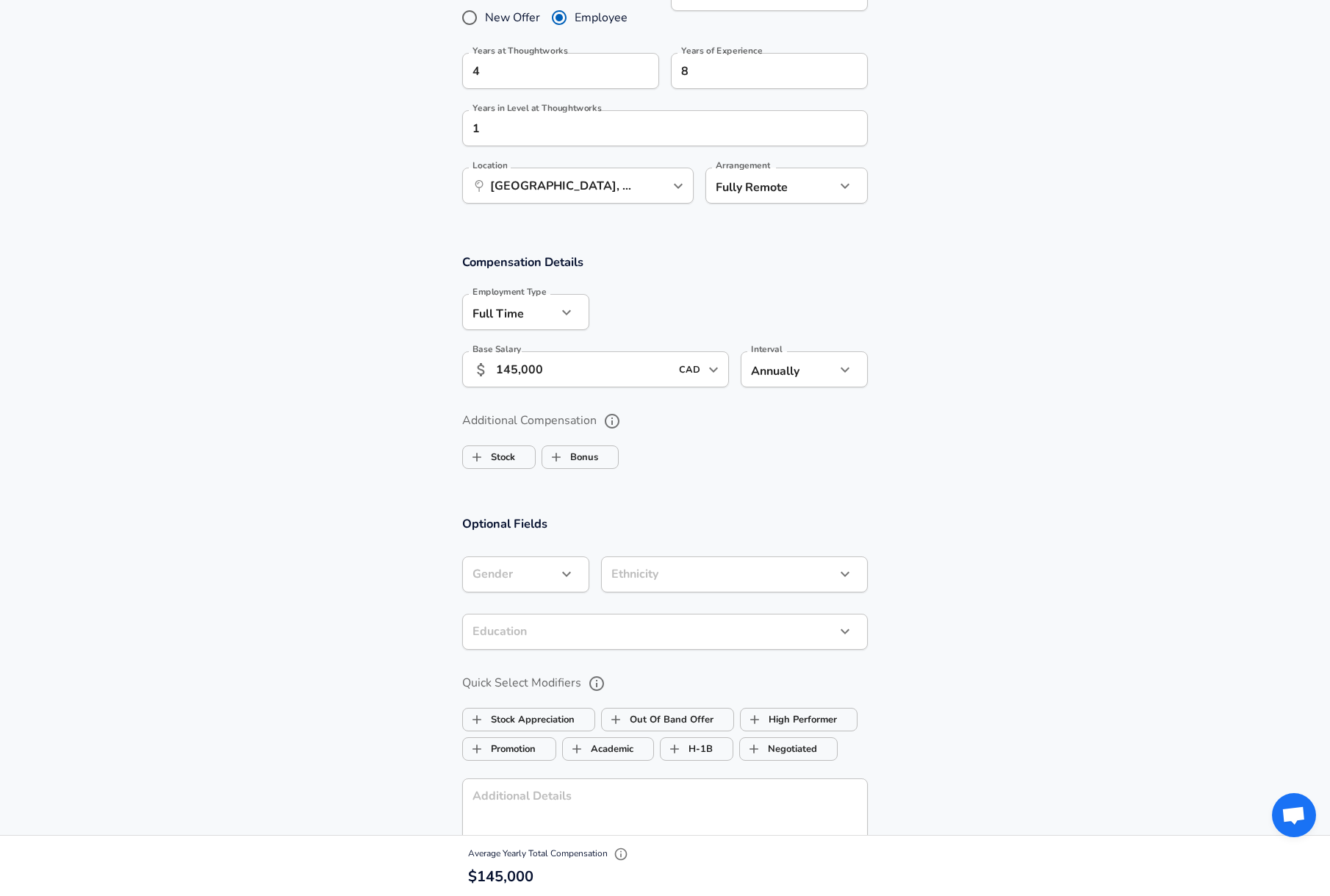
scroll to position [396, 0]
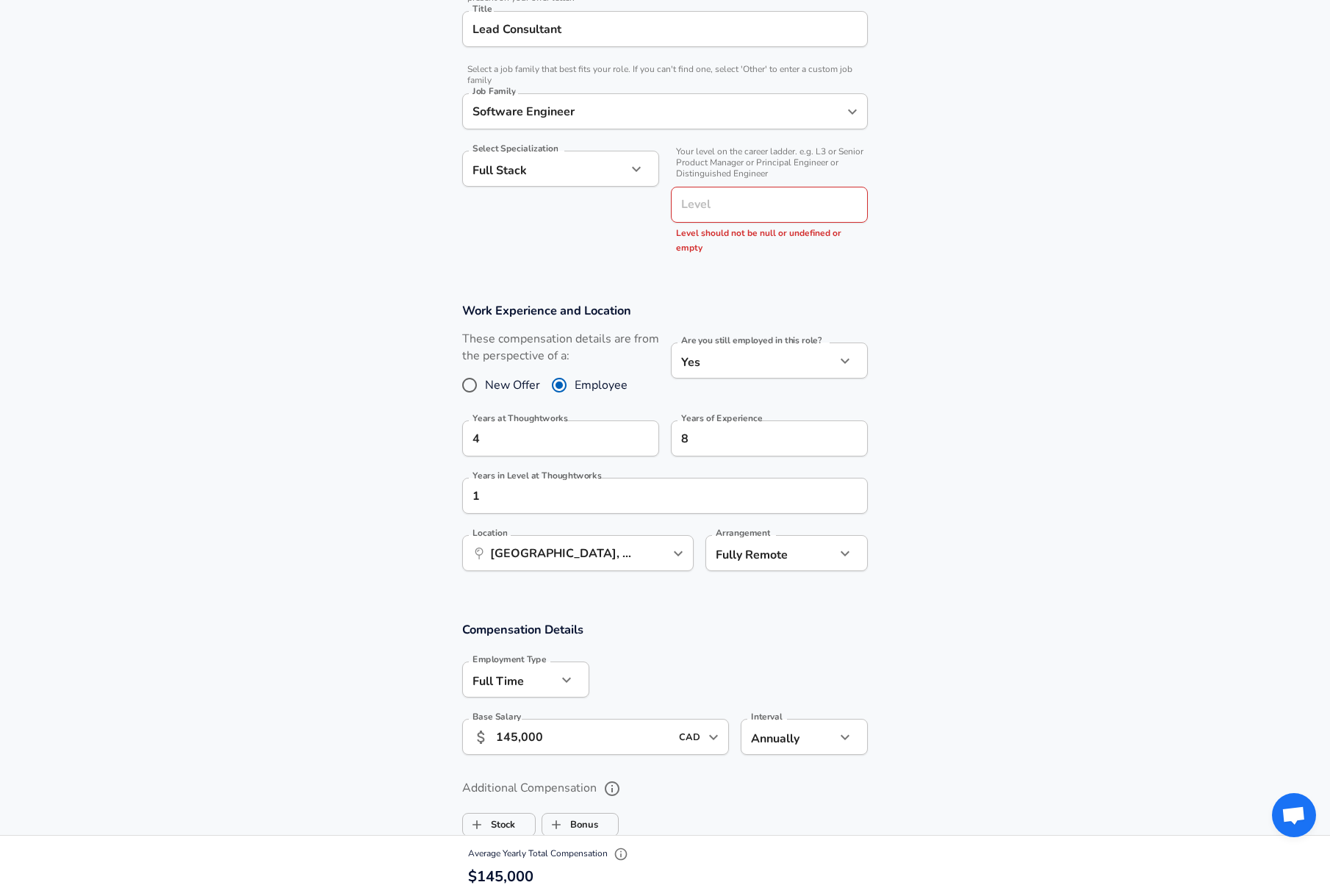
click at [745, 203] on input "Level" at bounding box center [769, 204] width 183 height 23
type input "Lead"
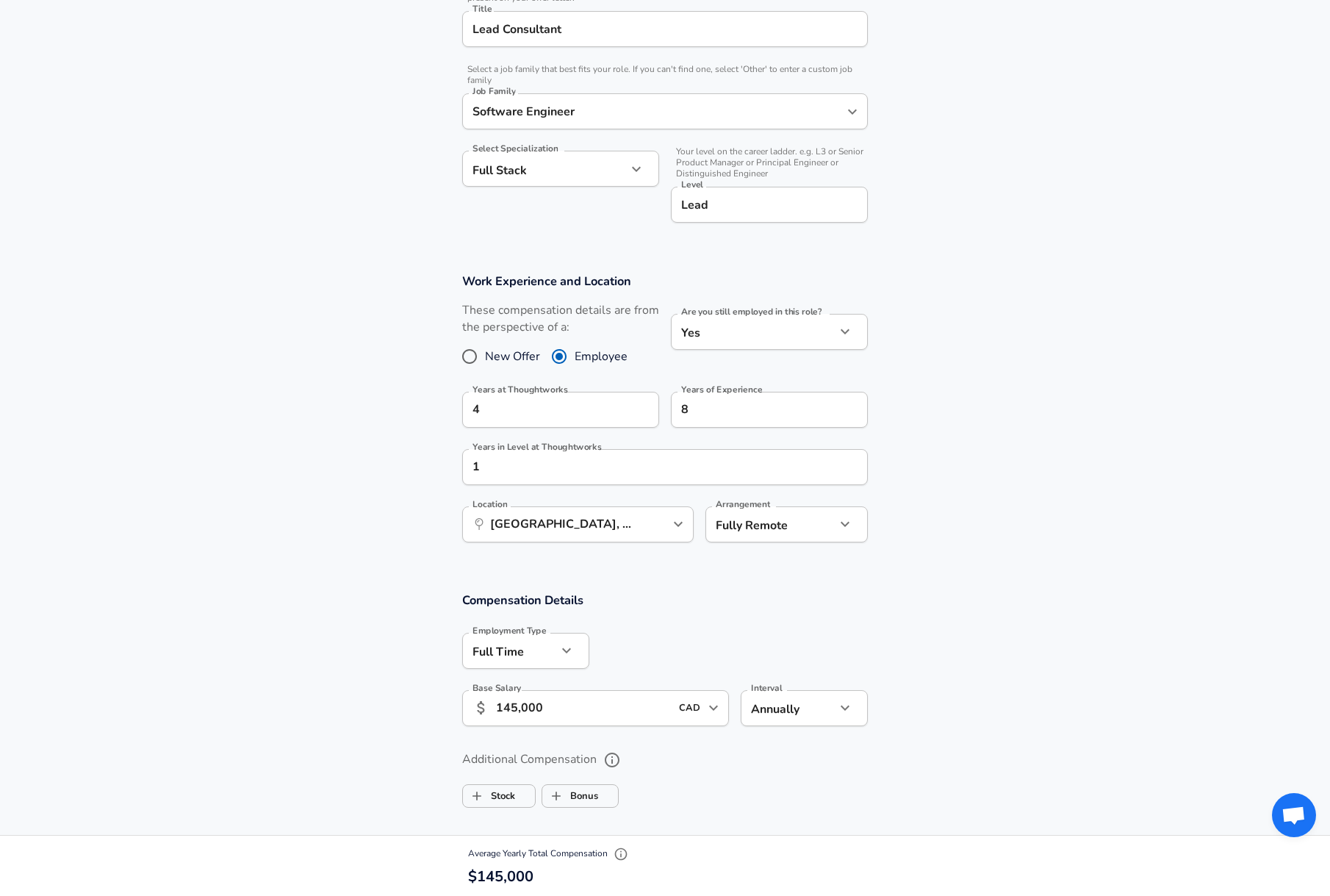
drag, startPoint x: 911, startPoint y: 245, endPoint x: 906, endPoint y: 251, distance: 7.8
click at [910, 245] on section "Company & Title Information Enter the company you received your offer from Comp…" at bounding box center [665, 60] width 1330 height 391
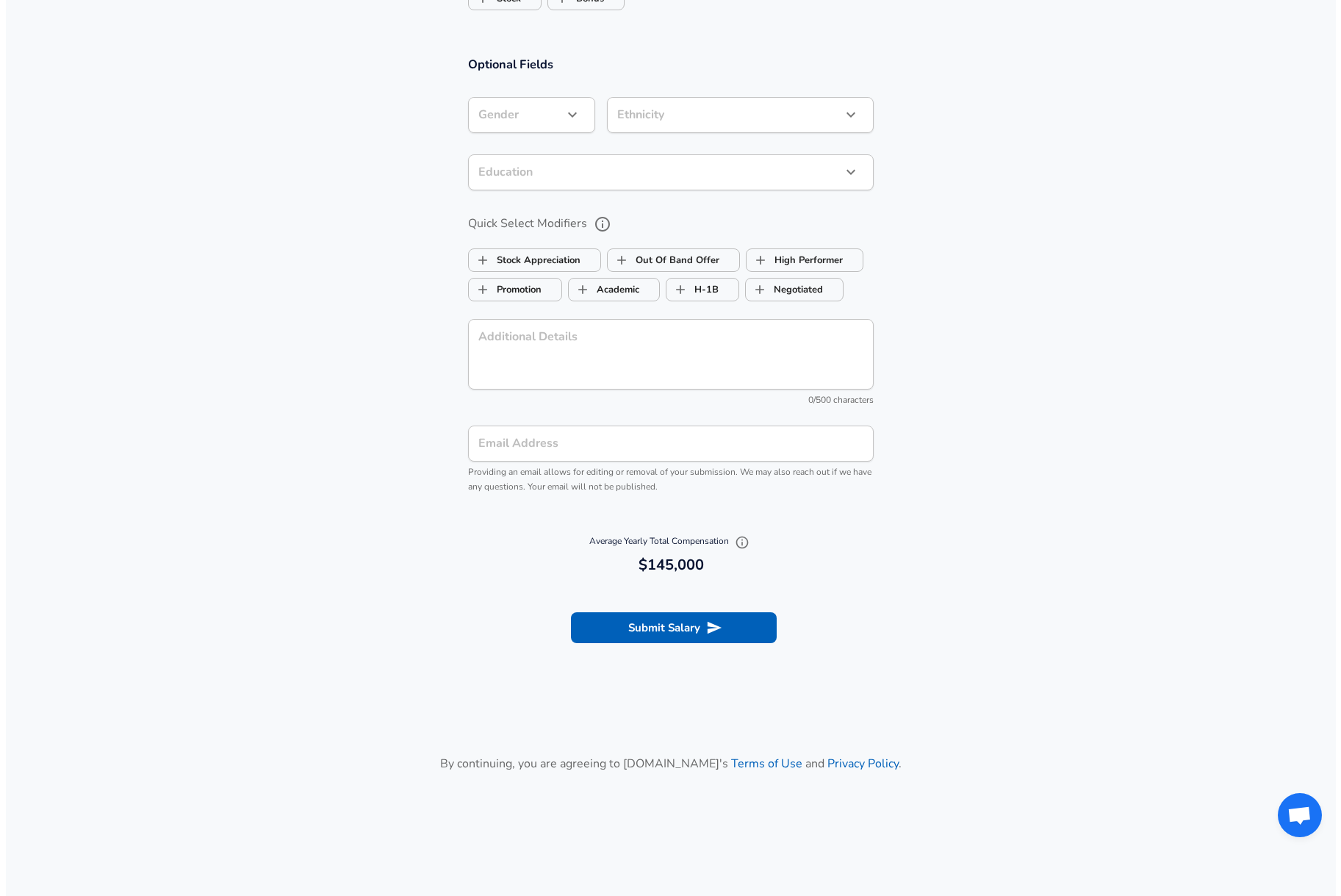
scroll to position [1205, 0]
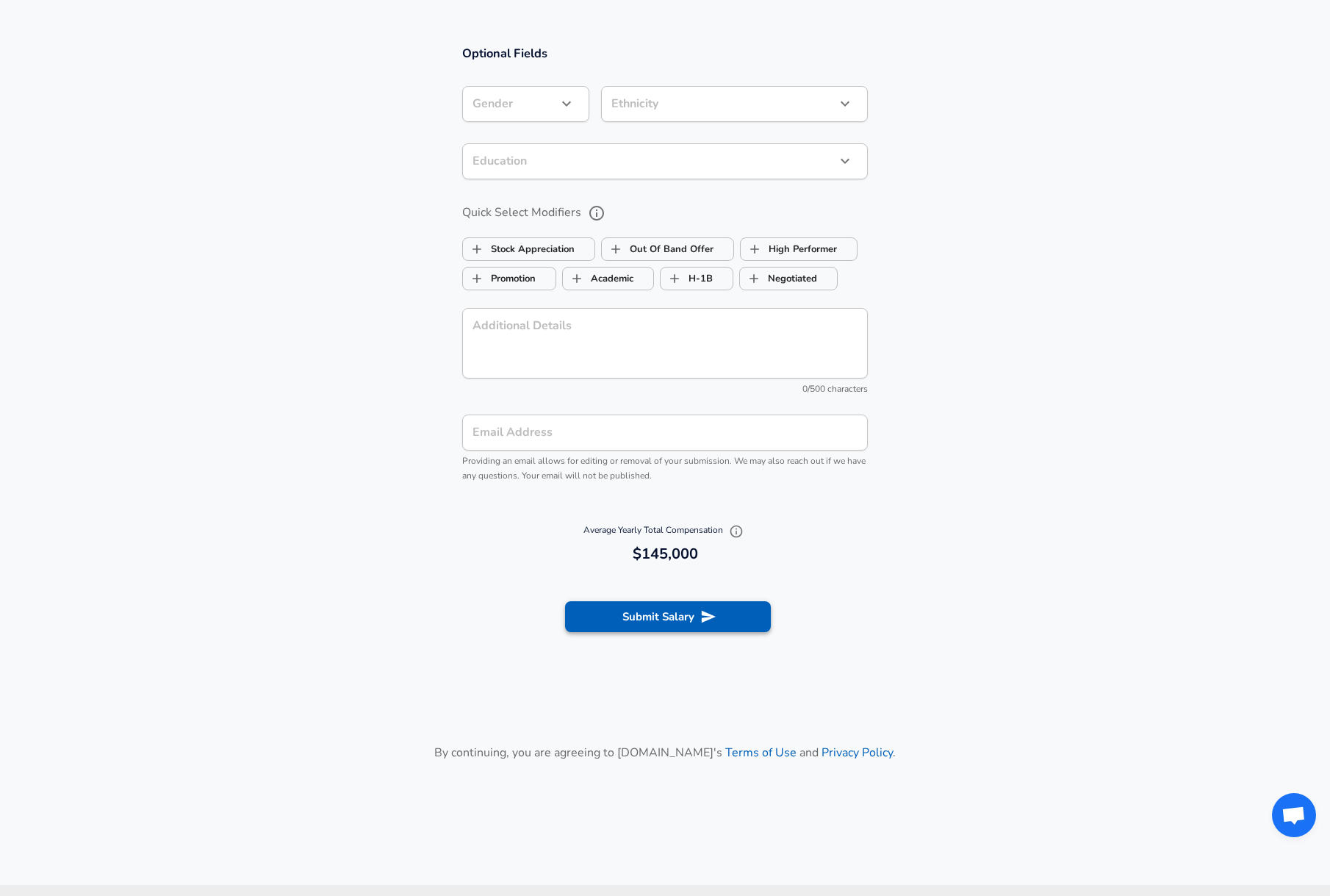
click at [688, 608] on button "Submit Salary" at bounding box center [668, 617] width 206 height 31
